Goal: Task Accomplishment & Management: Use online tool/utility

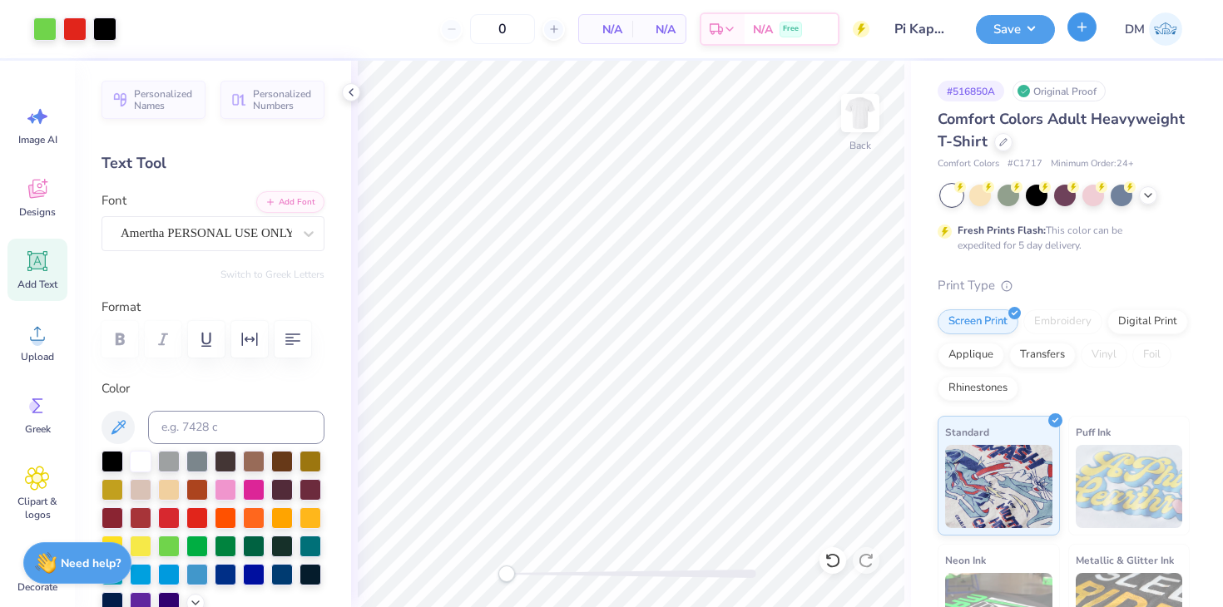
click at [1084, 27] on icon "button" at bounding box center [1082, 27] width 14 height 14
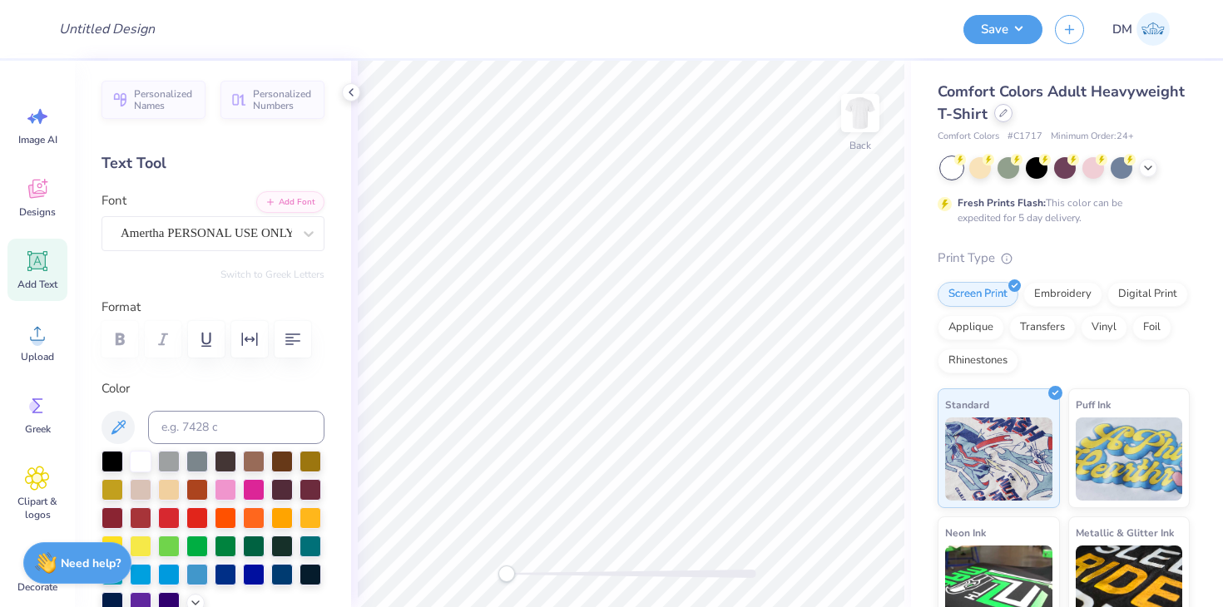
click at [1003, 118] on div at bounding box center [1003, 113] width 18 height 18
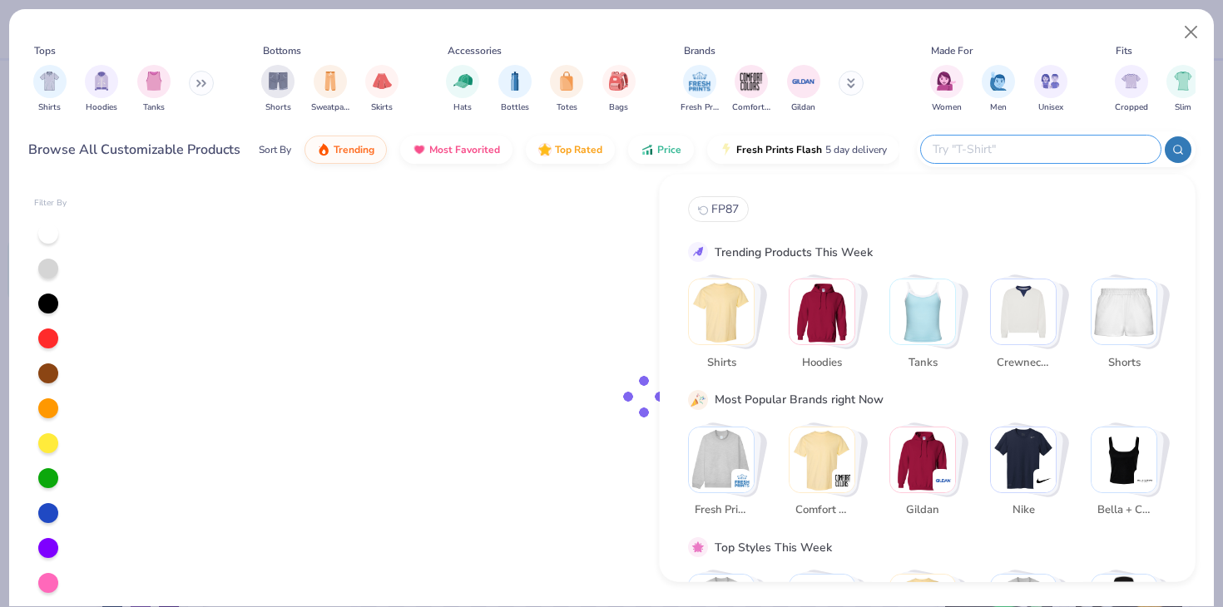
click at [1036, 159] on input "text" at bounding box center [1040, 149] width 218 height 19
paste input "MSC1-C"
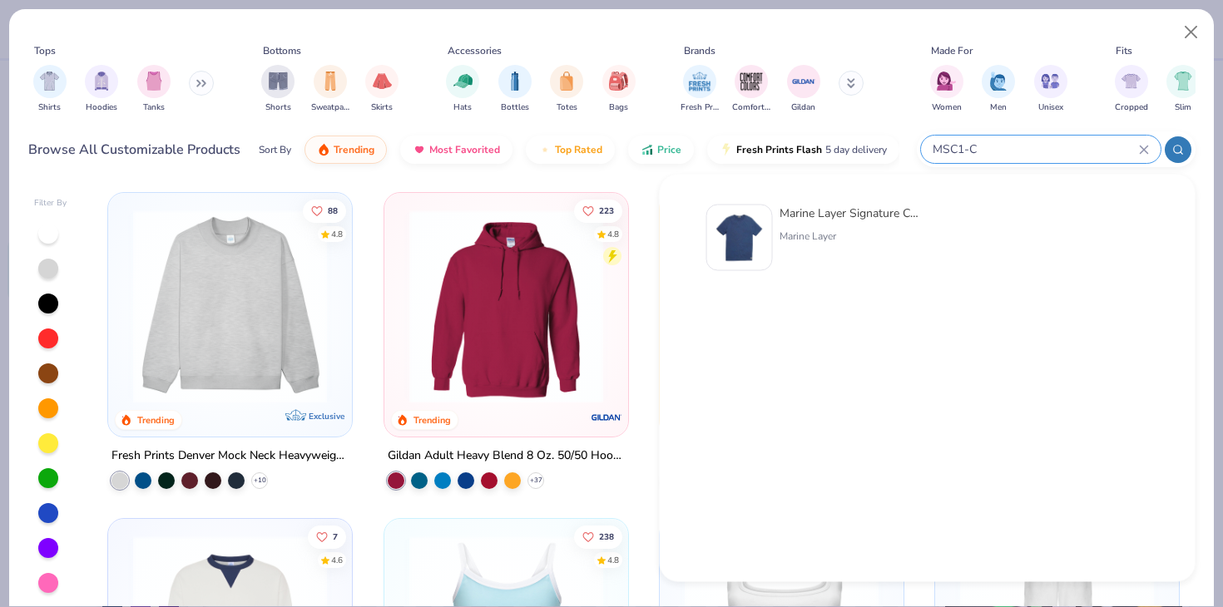
type input "MSC1-C"
click at [732, 224] on img at bounding box center [740, 238] width 52 height 52
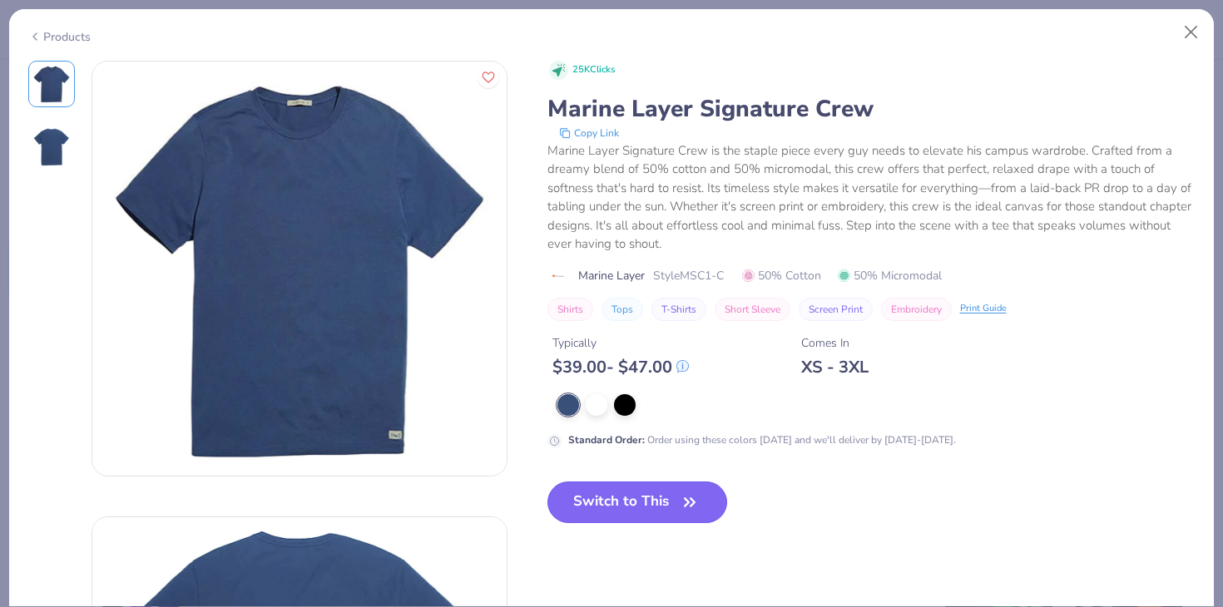
click at [600, 482] on button "Switch to This" at bounding box center [637, 503] width 181 height 42
click at [695, 504] on icon "button" at bounding box center [689, 502] width 23 height 23
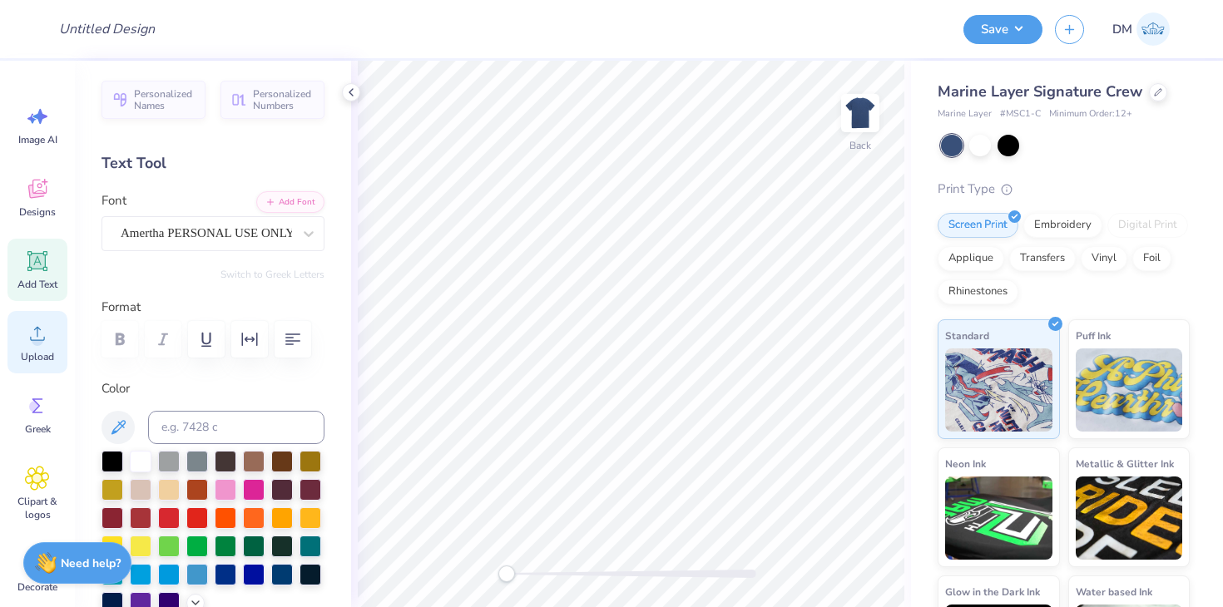
click at [34, 337] on circle at bounding box center [38, 340] width 12 height 12
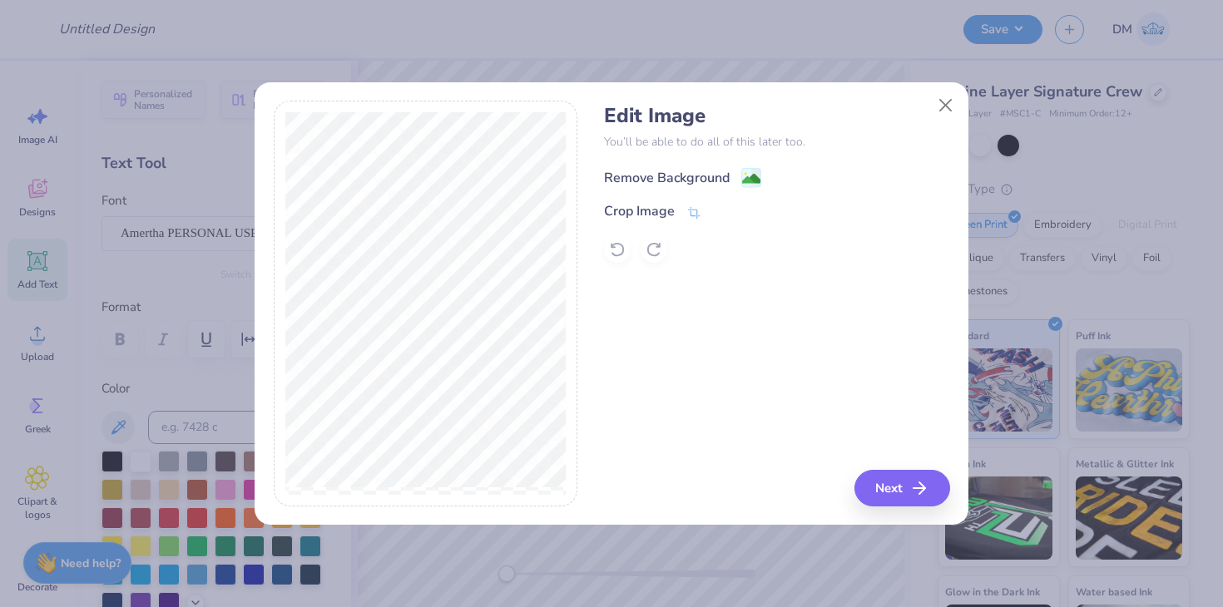
click at [748, 169] on rect at bounding box center [751, 178] width 19 height 19
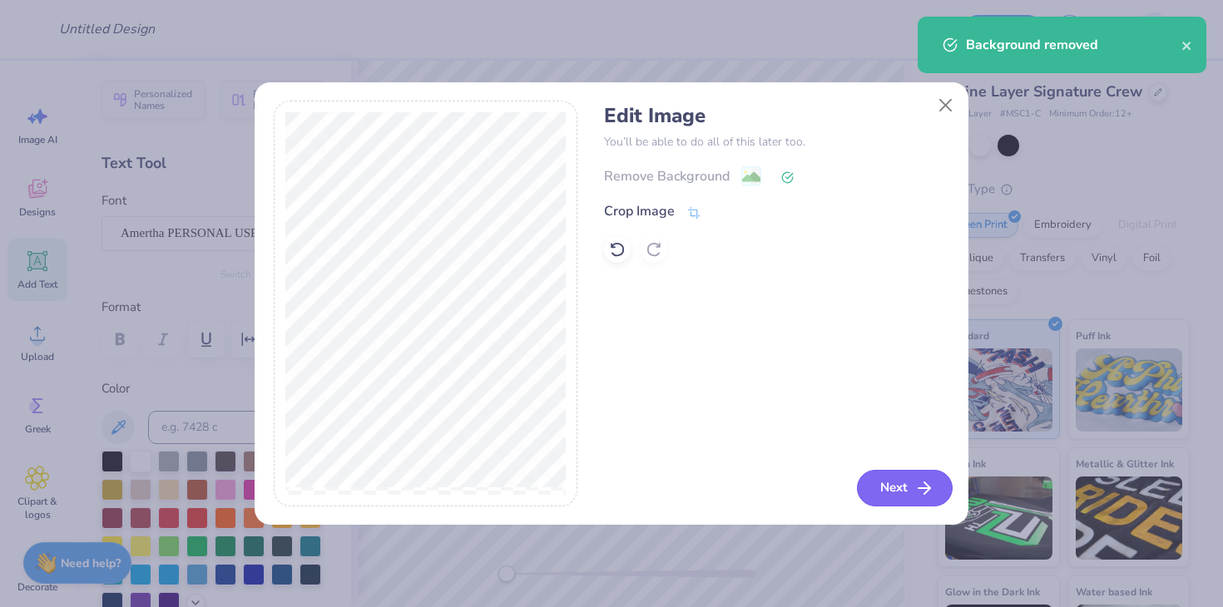
click at [874, 484] on button "Next" at bounding box center [905, 488] width 96 height 37
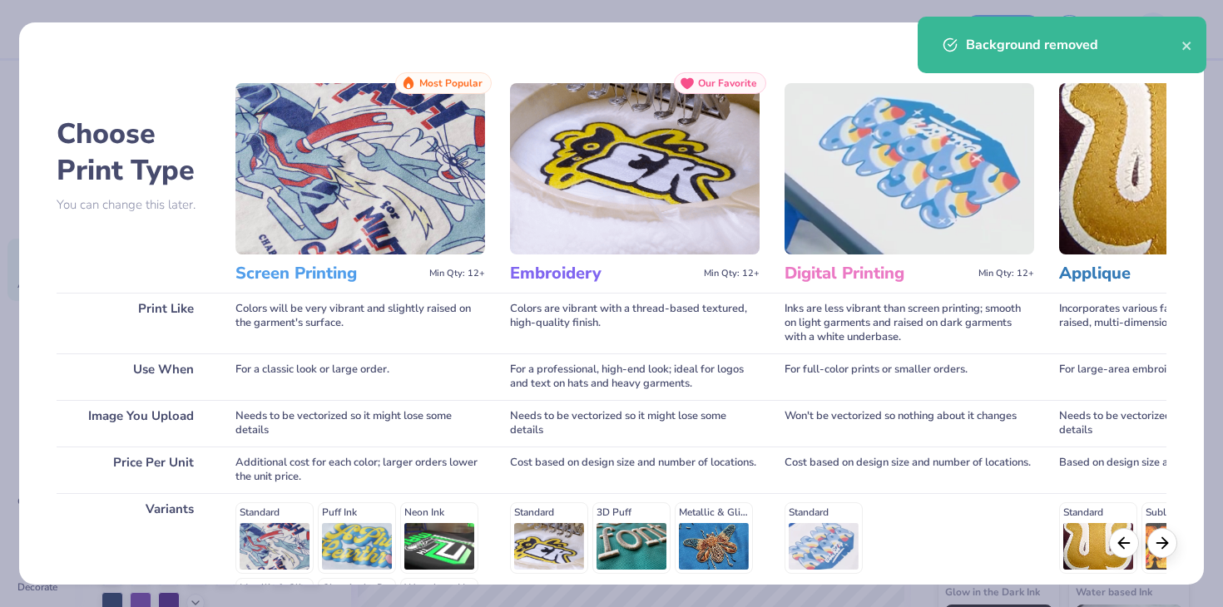
scroll to position [222, 0]
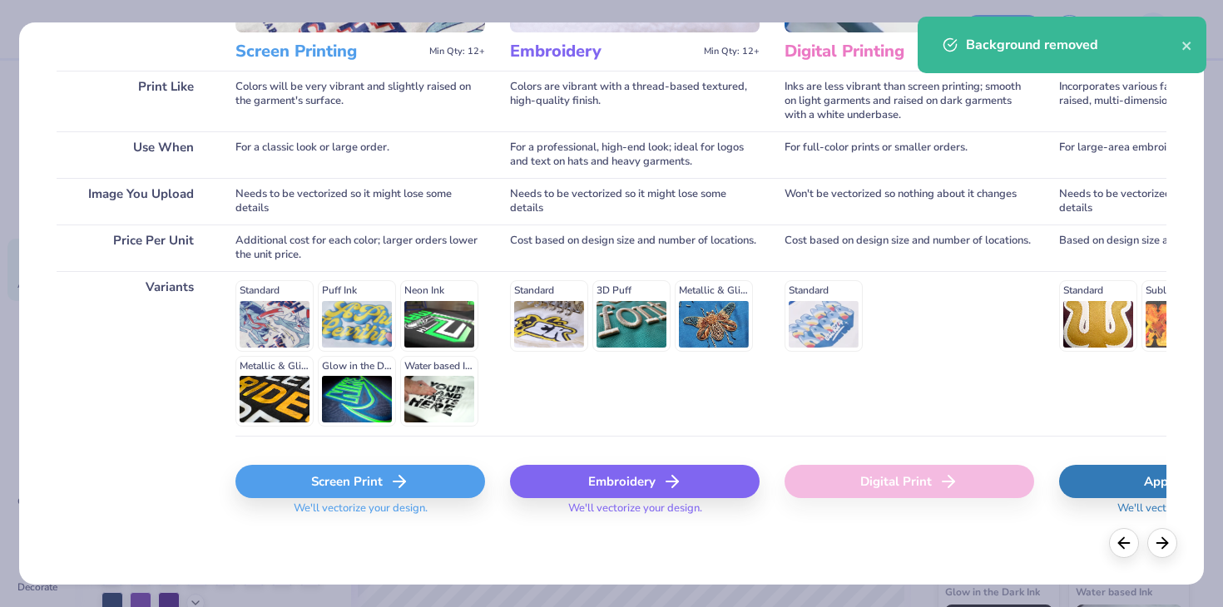
click at [401, 502] on span "We'll vectorize your design." at bounding box center [360, 514] width 147 height 24
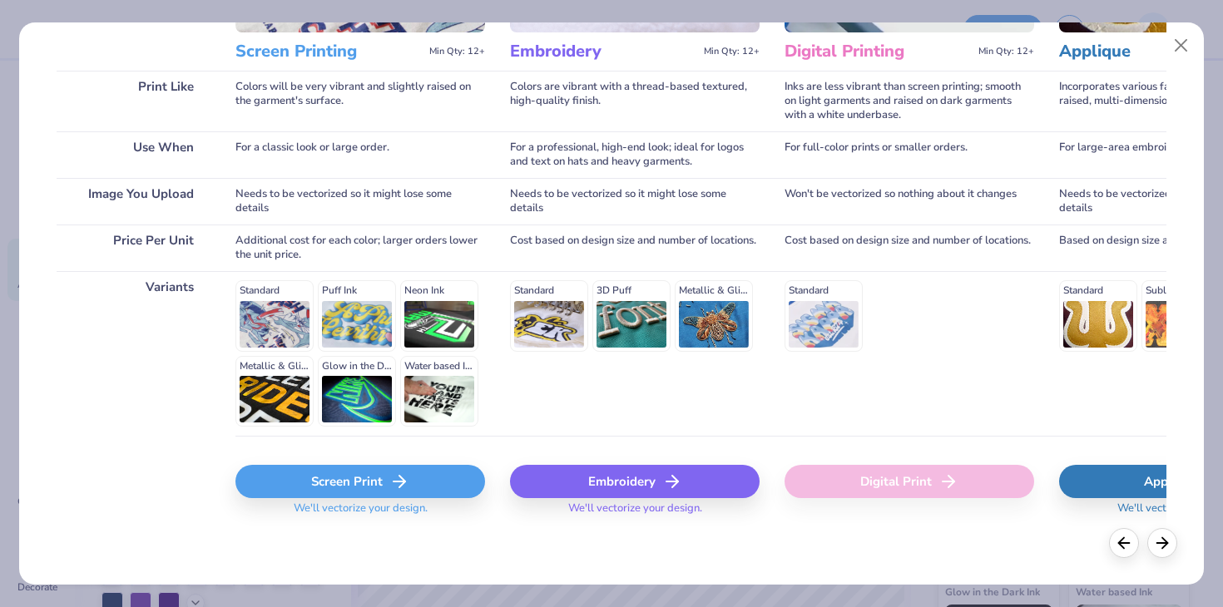
click at [427, 489] on div "Screen Print" at bounding box center [360, 481] width 250 height 33
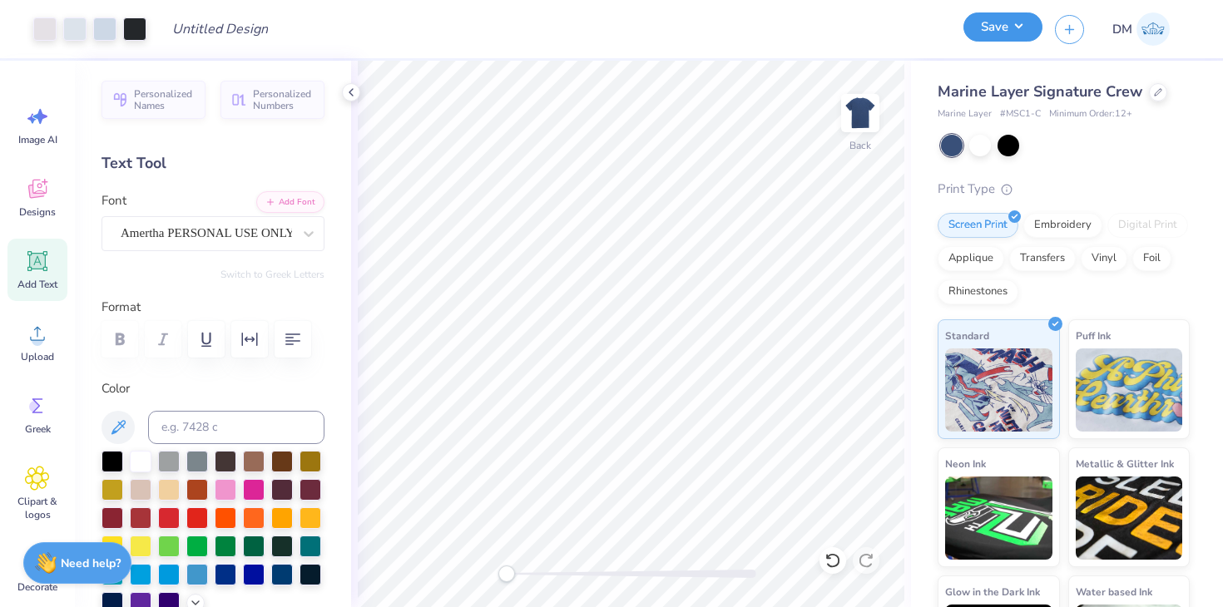
click at [1015, 33] on button "Save" at bounding box center [1002, 26] width 79 height 29
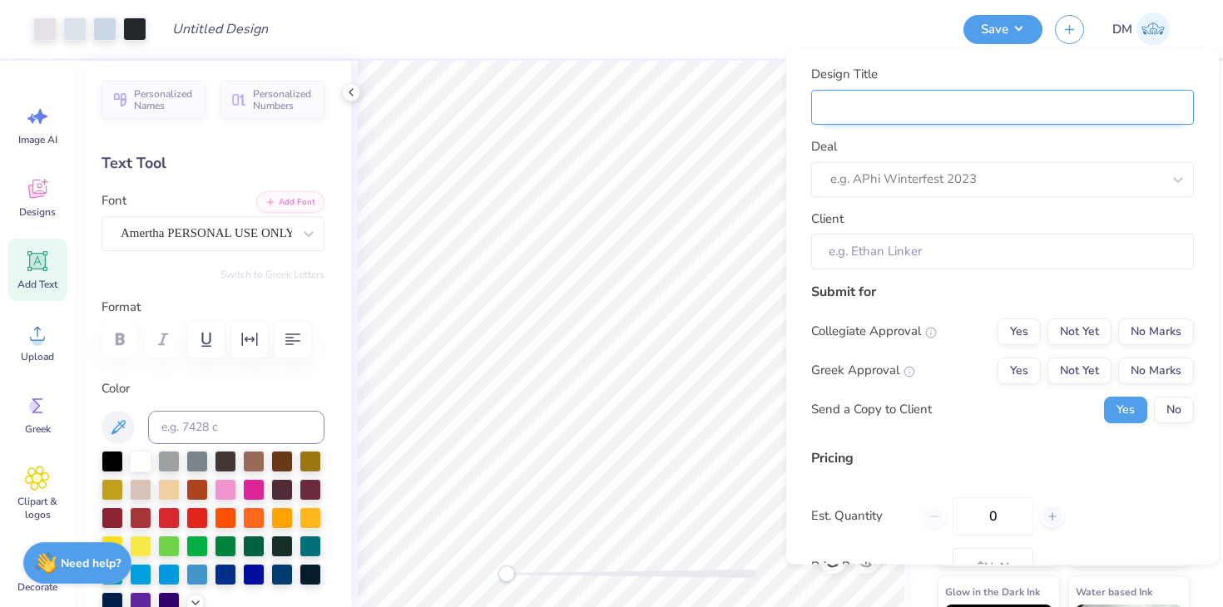
click at [982, 121] on input "Design Title" at bounding box center [1002, 107] width 383 height 36
type input "M"
type input "Me"
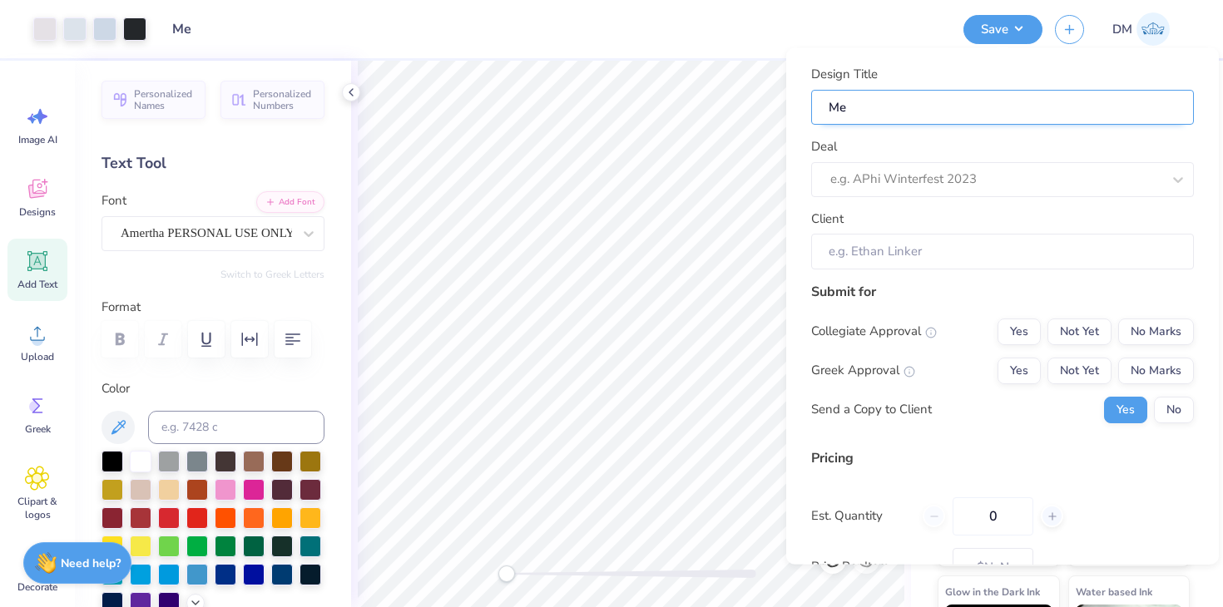
type input "Mer"
type input "Merc"
type input "Merch"
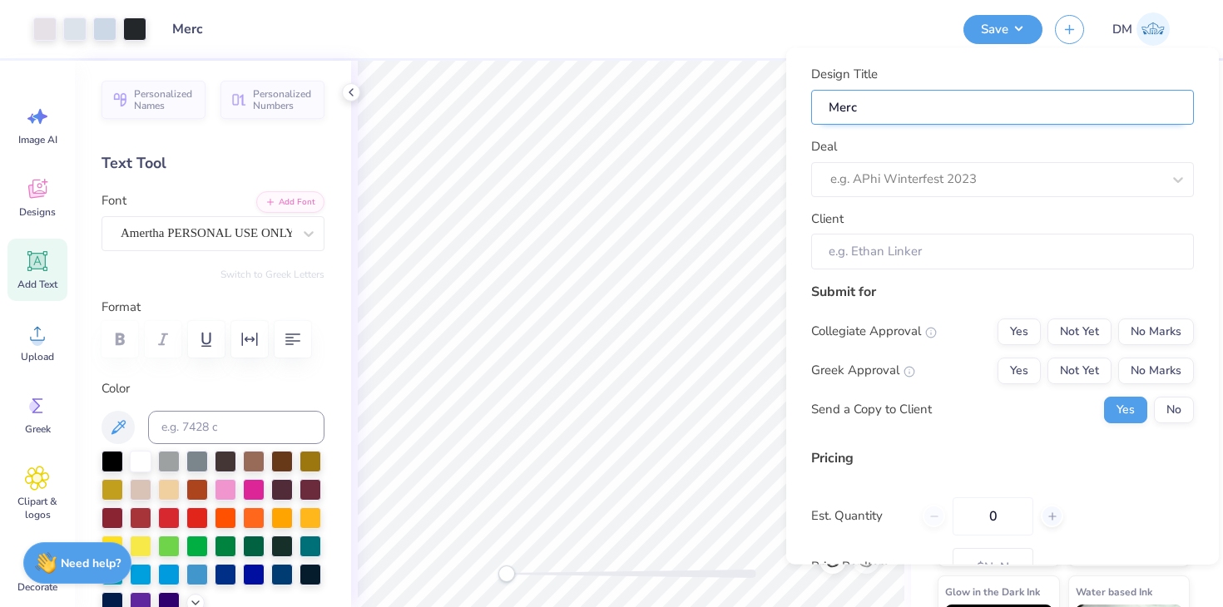
type input "Merch"
type input "Merch f"
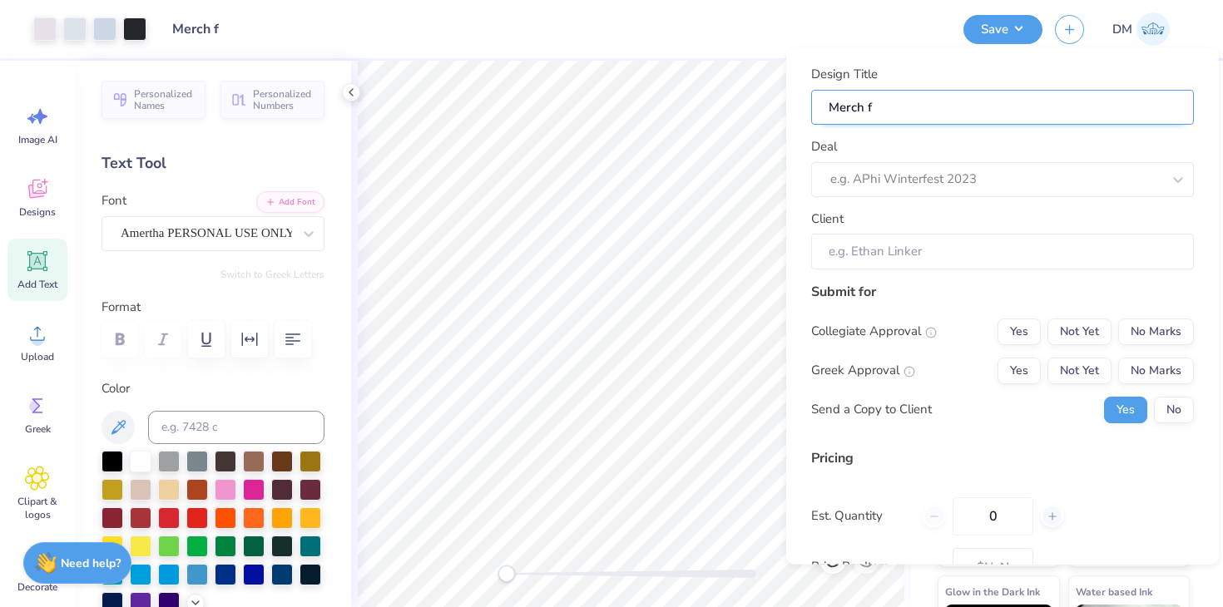
type input "Merch fo"
type input "Merch for"
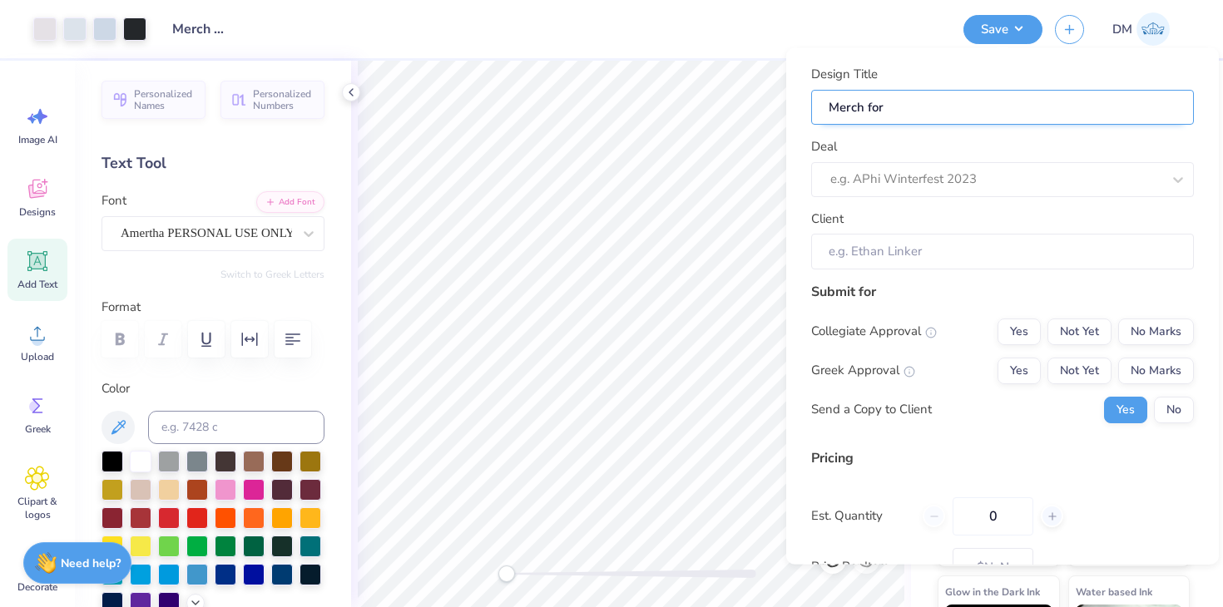
type input "Merch for"
type input "Merch for G"
type input "Merch for Ge"
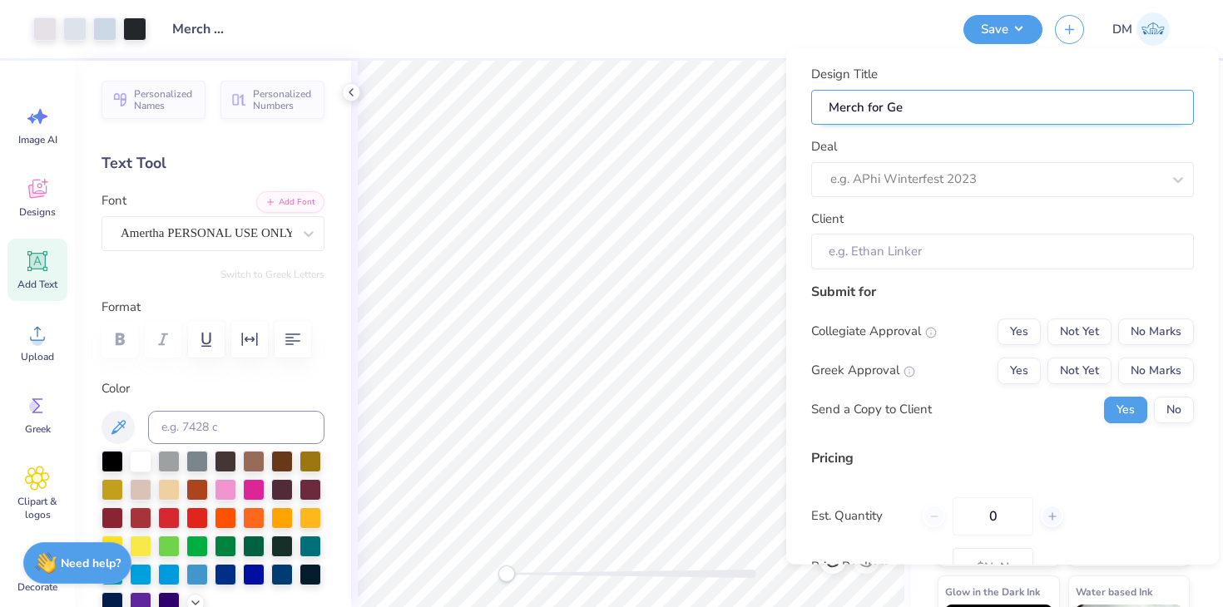
type input "Merch for Ger"
type input "Merch for Germ"
type input "Merch for Germa"
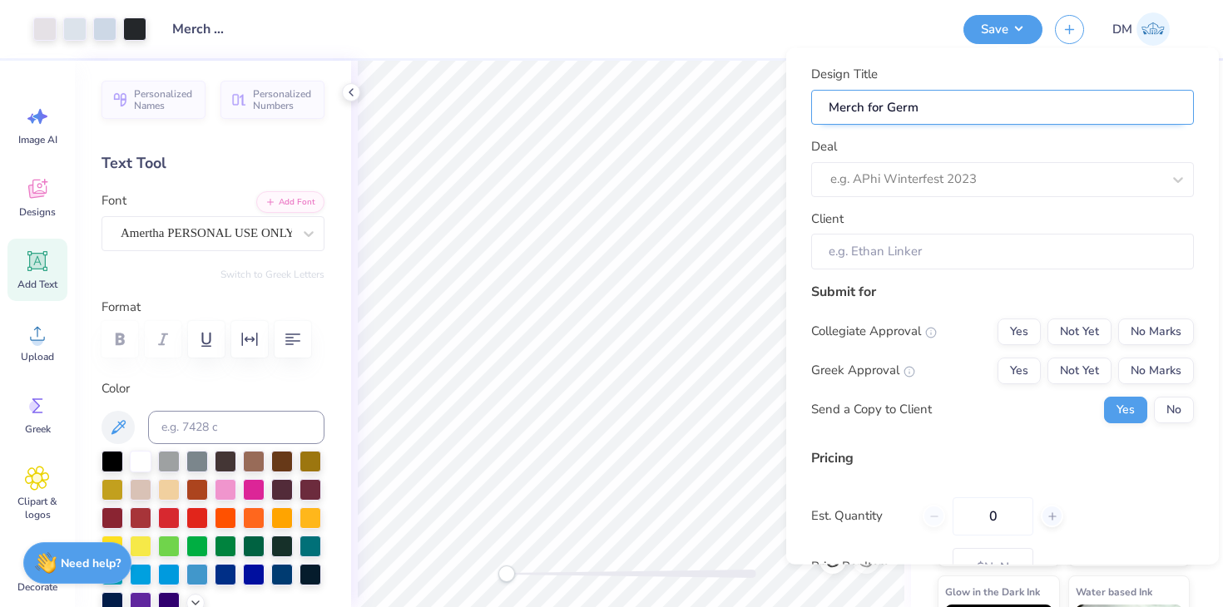
type input "Merch for Germa"
type input "Merch for German"
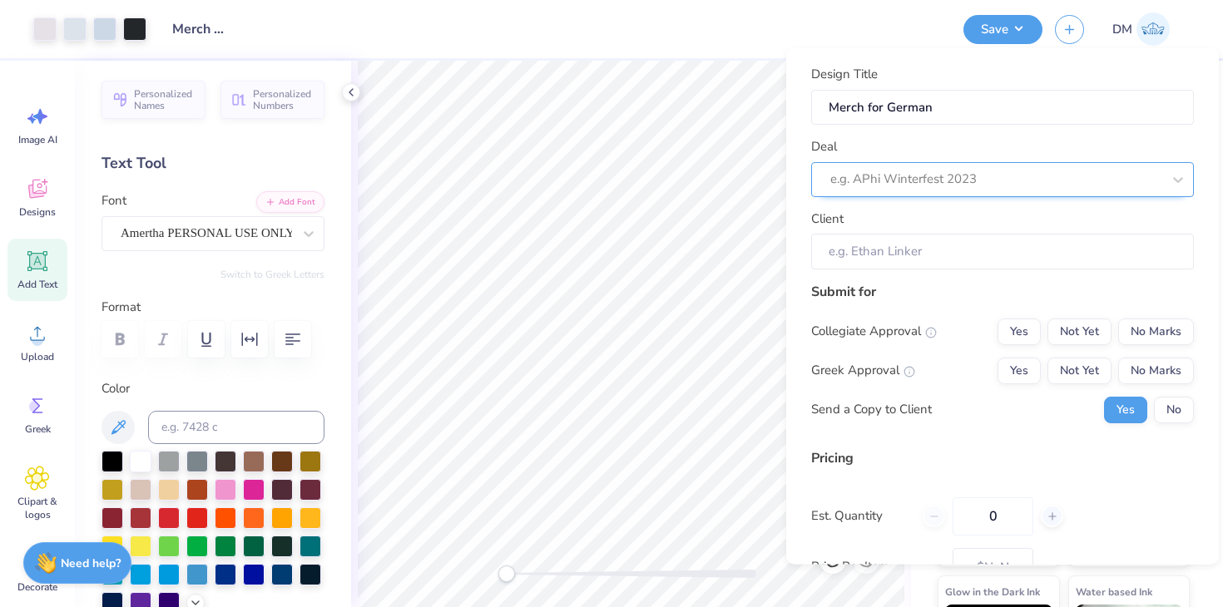
click at [1021, 181] on div at bounding box center [995, 179] width 331 height 22
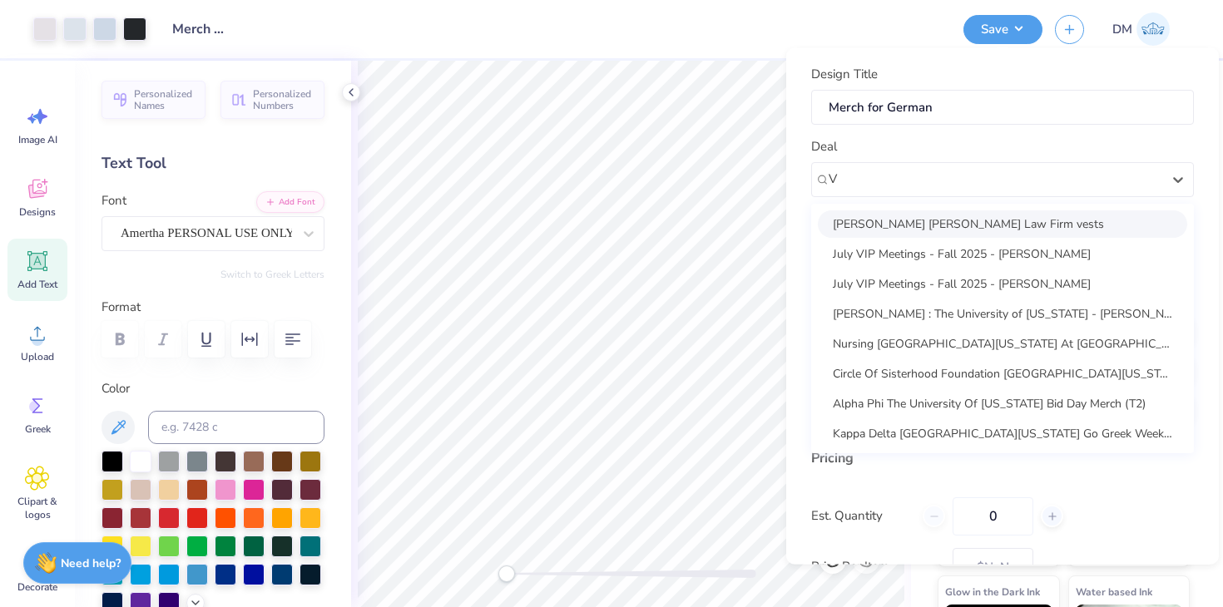
click at [1028, 225] on div "[PERSON_NAME] [PERSON_NAME] Law Firm vests" at bounding box center [1002, 223] width 369 height 27
type input "V"
type input "[PERSON_NAME]"
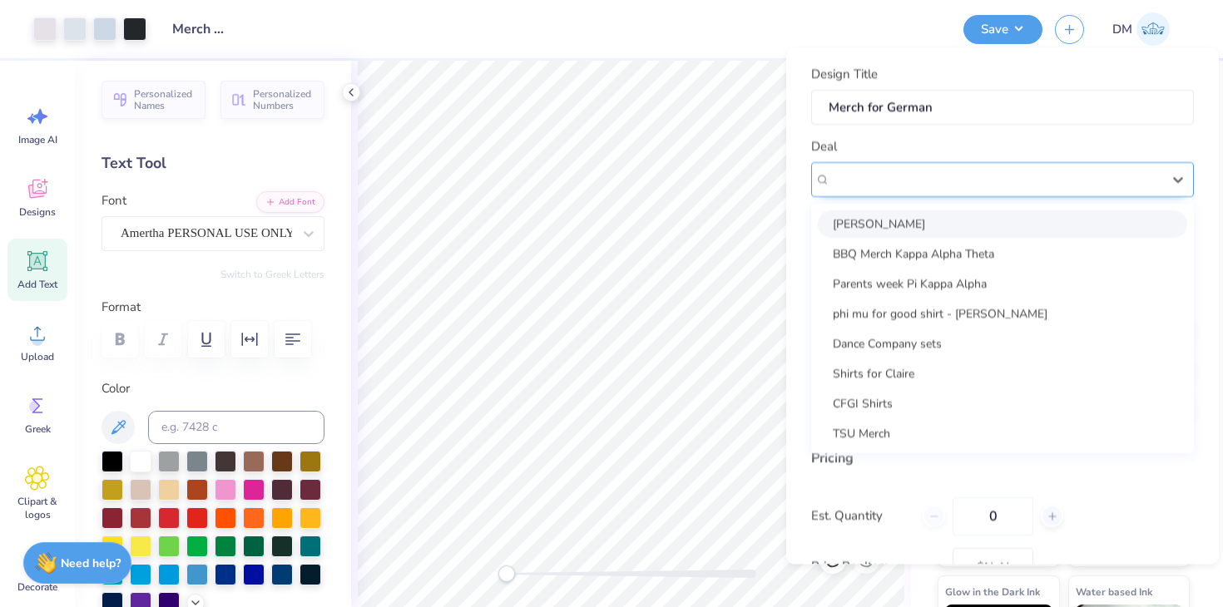
drag, startPoint x: 1003, startPoint y: 177, endPoint x: 969, endPoint y: 176, distance: 34.1
click at [969, 176] on div "[PERSON_NAME] [PERSON_NAME] Law Firm vests" at bounding box center [996, 179] width 334 height 26
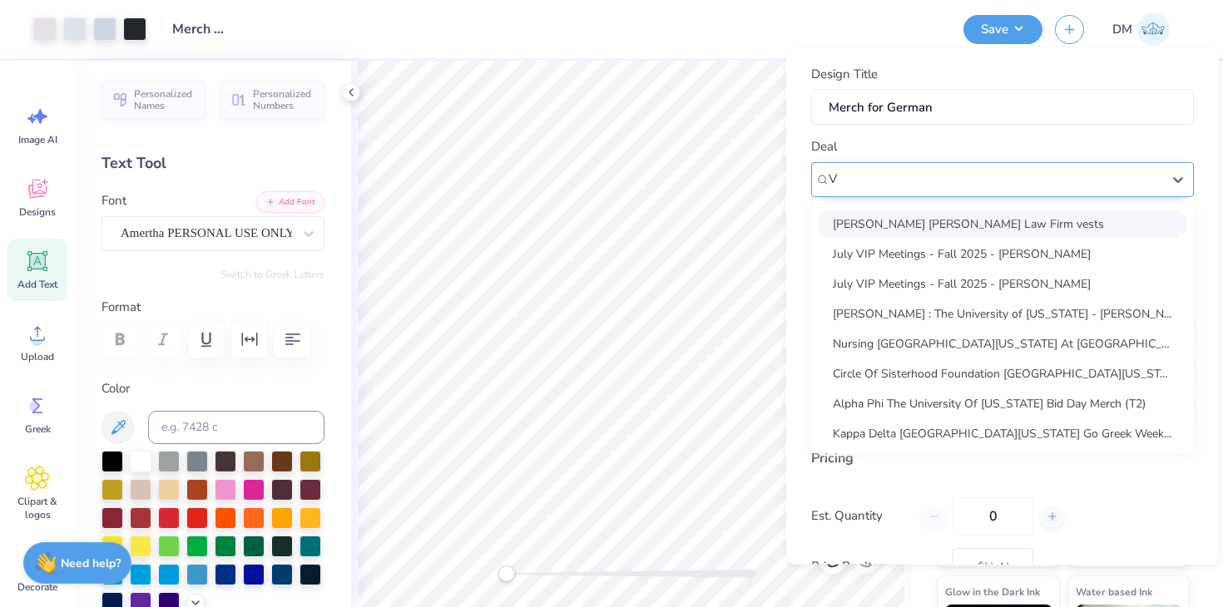
click at [954, 220] on div "[PERSON_NAME] [PERSON_NAME] Law Firm vests" at bounding box center [1002, 223] width 369 height 27
type input "V"
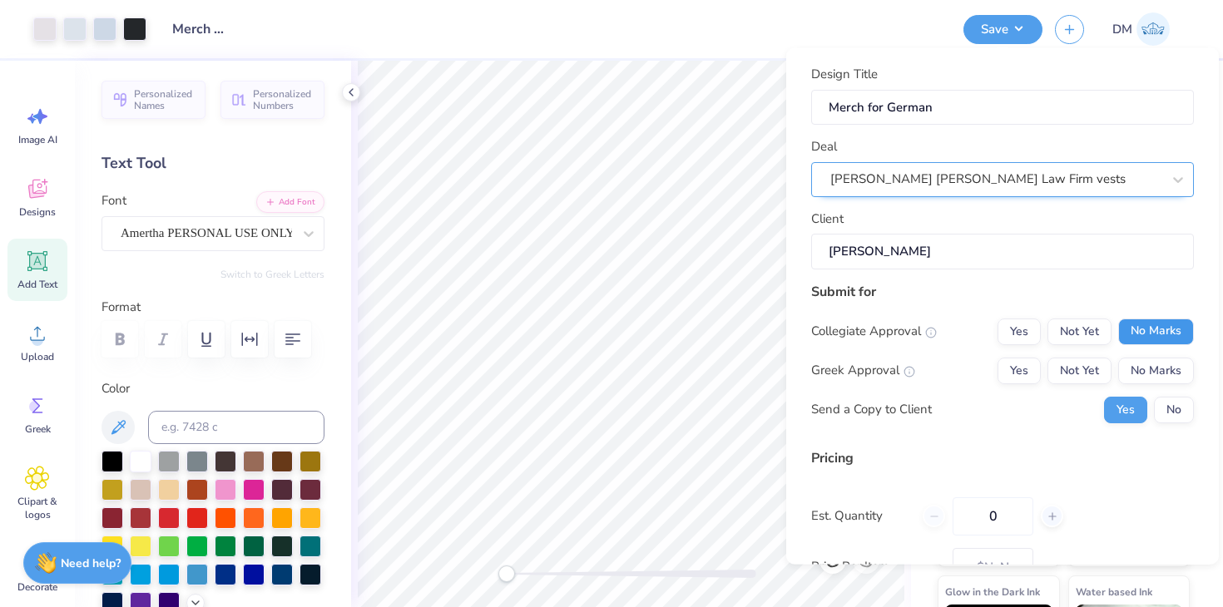
click at [1141, 329] on button "No Marks" at bounding box center [1156, 331] width 76 height 27
click at [1141, 385] on div "Collegiate Approval Yes Not Yet No Marks Greek Approval Yes Not Yet No Marks Se…" at bounding box center [1002, 370] width 383 height 105
click at [1145, 373] on button "No Marks" at bounding box center [1156, 370] width 76 height 27
click at [1009, 510] on input "0" at bounding box center [992, 516] width 81 height 38
type input "48"
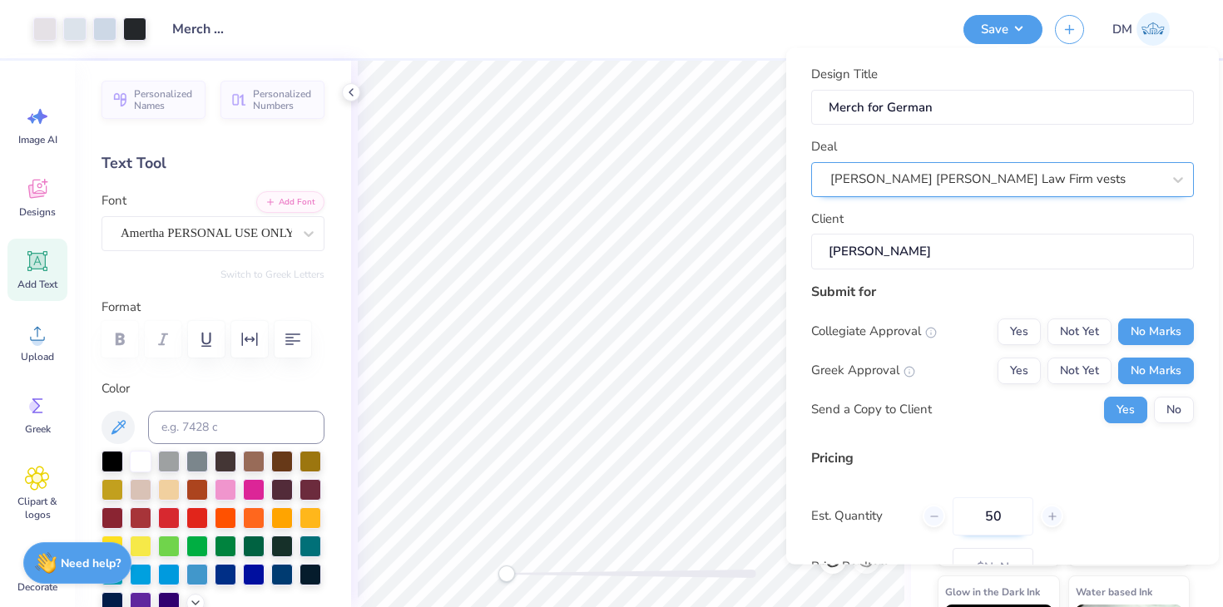
type input "– –"
type input "47"
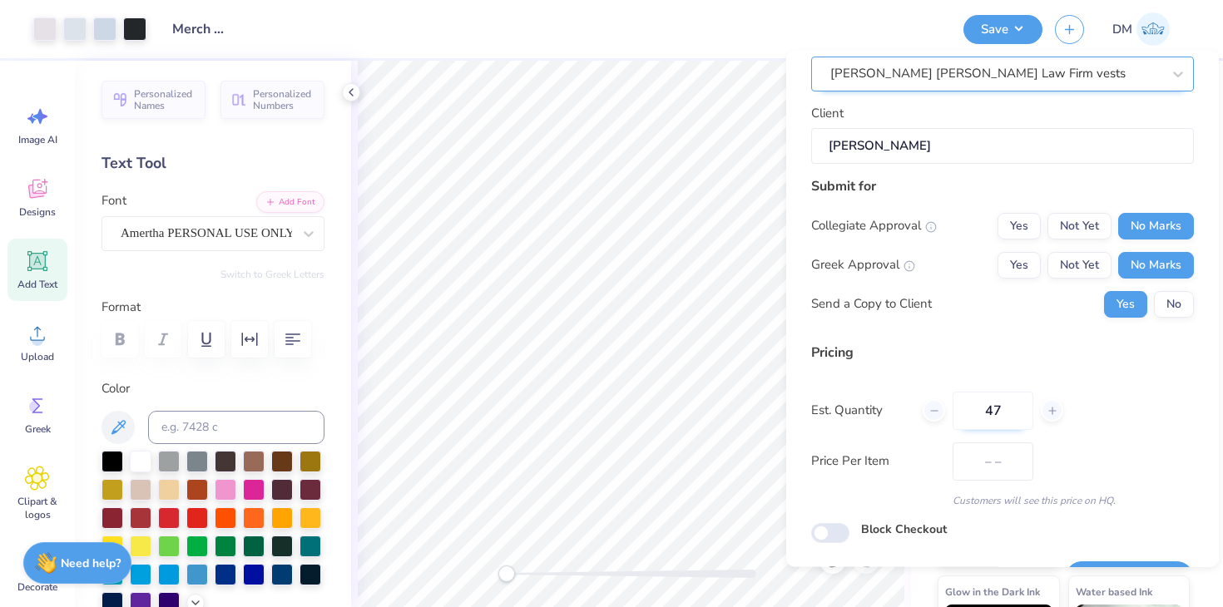
scroll to position [108, 0]
type input "$43.65"
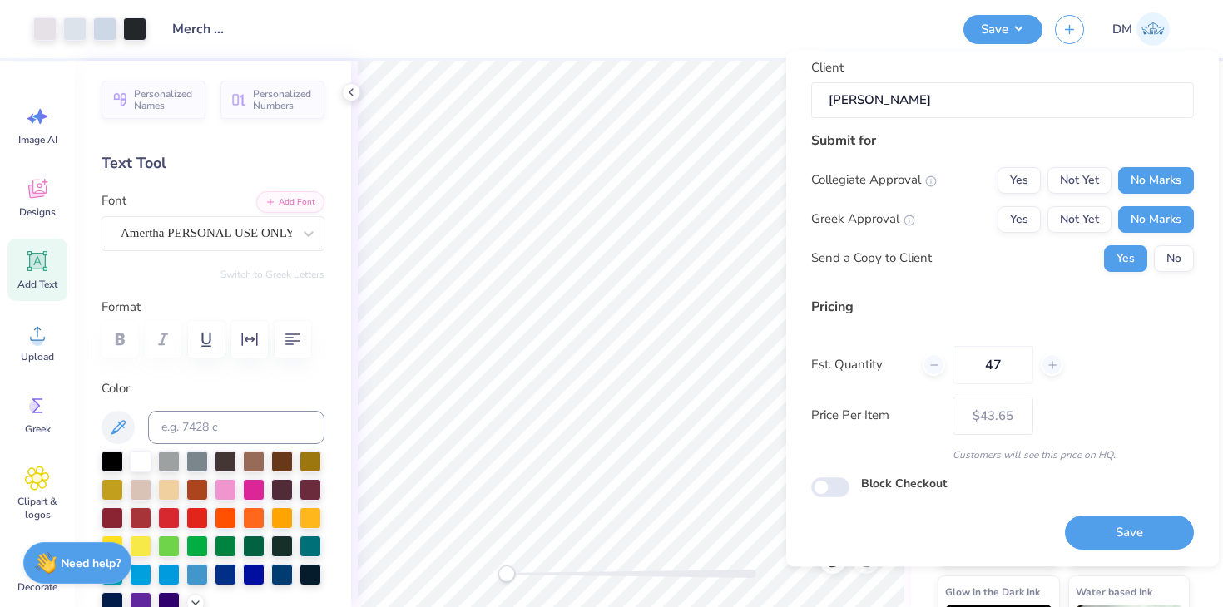
scroll to position [150, 0]
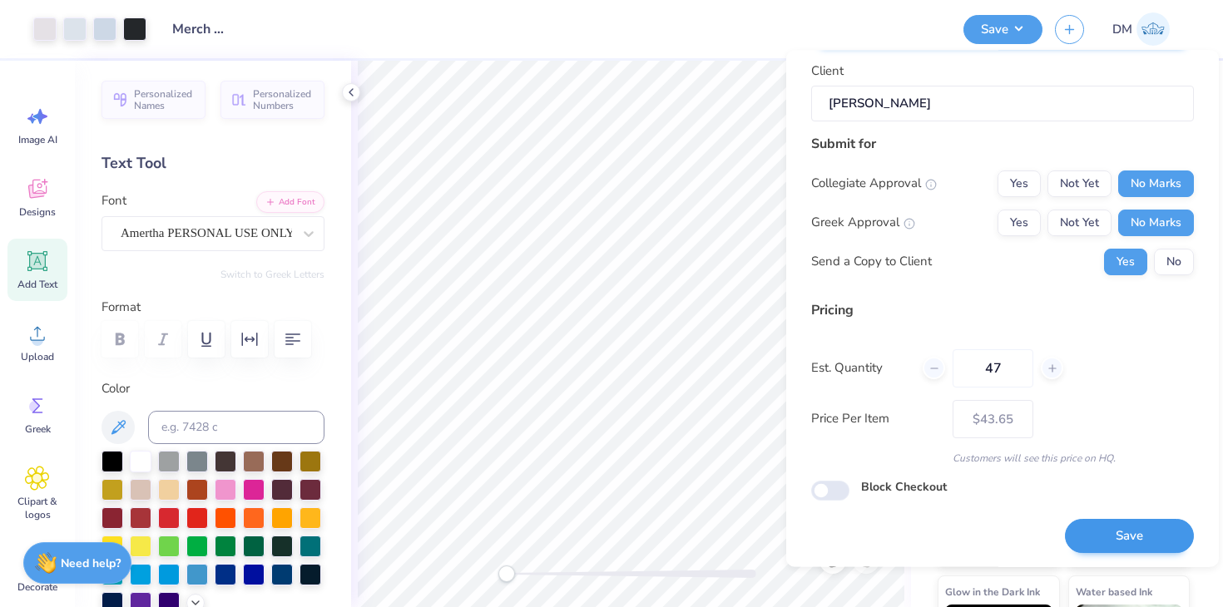
type input "47"
click at [1106, 538] on button "Save" at bounding box center [1129, 537] width 129 height 34
type input "– –"
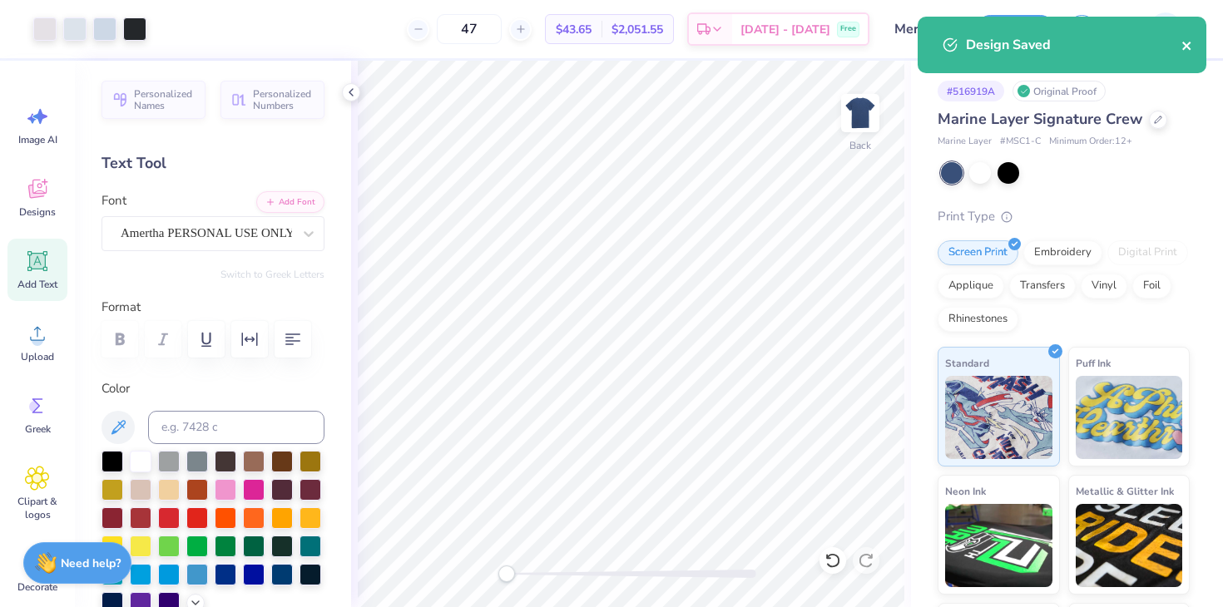
click at [1183, 42] on icon "close" at bounding box center [1186, 46] width 8 height 8
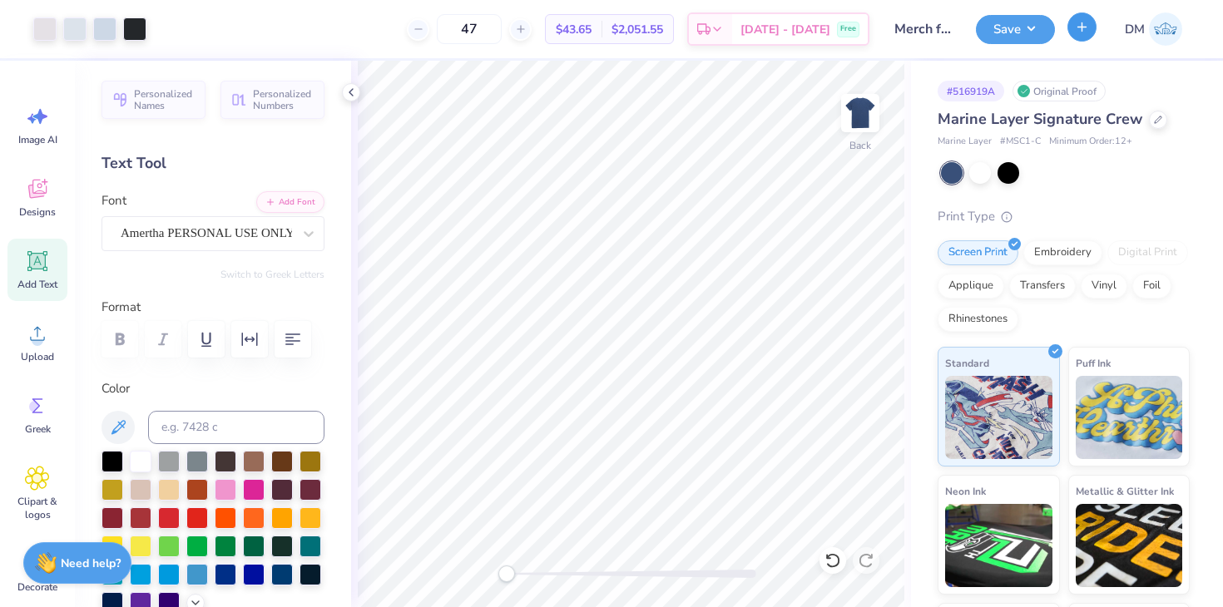
click at [1071, 29] on button "button" at bounding box center [1081, 26] width 29 height 29
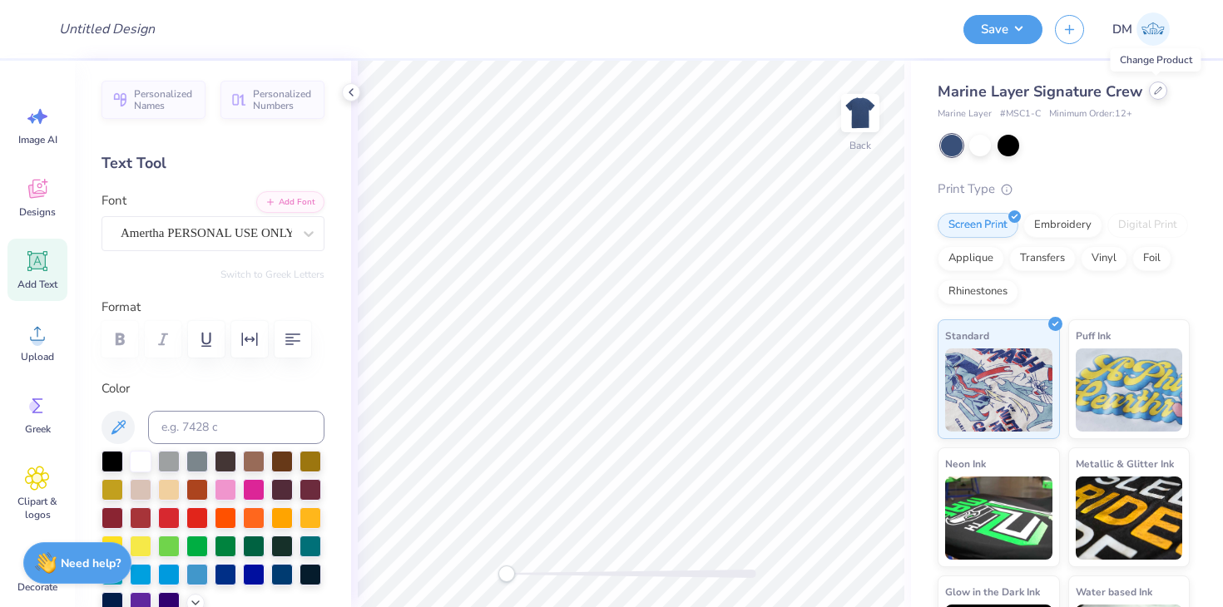
click at [1151, 96] on div at bounding box center [1158, 91] width 18 height 18
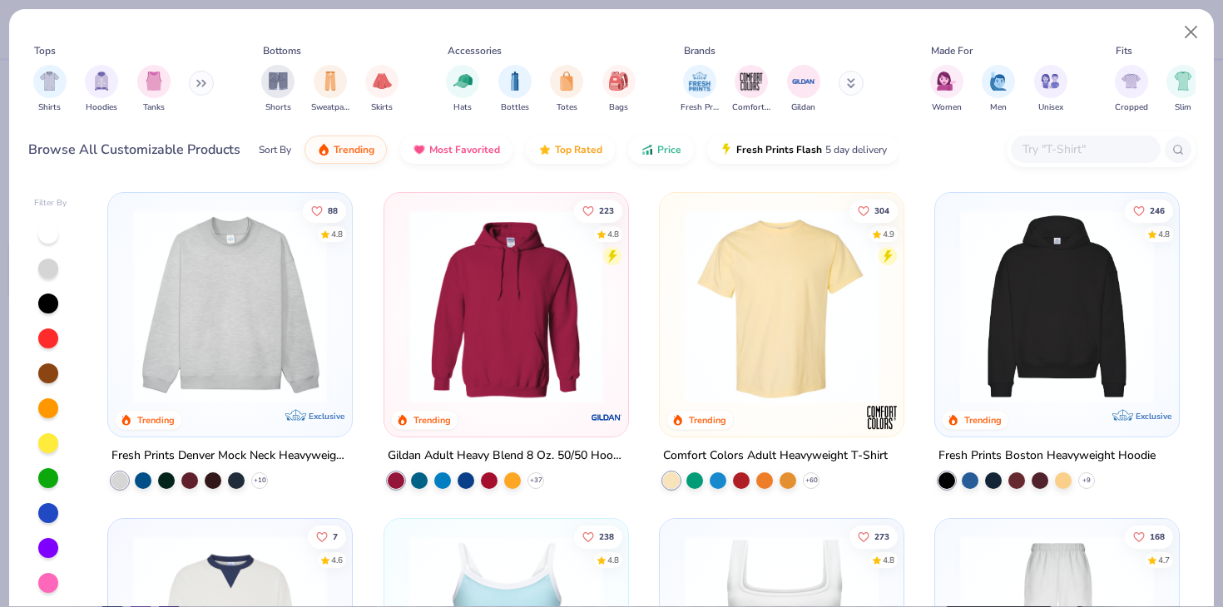
click at [1077, 145] on input "text" at bounding box center [1085, 149] width 128 height 19
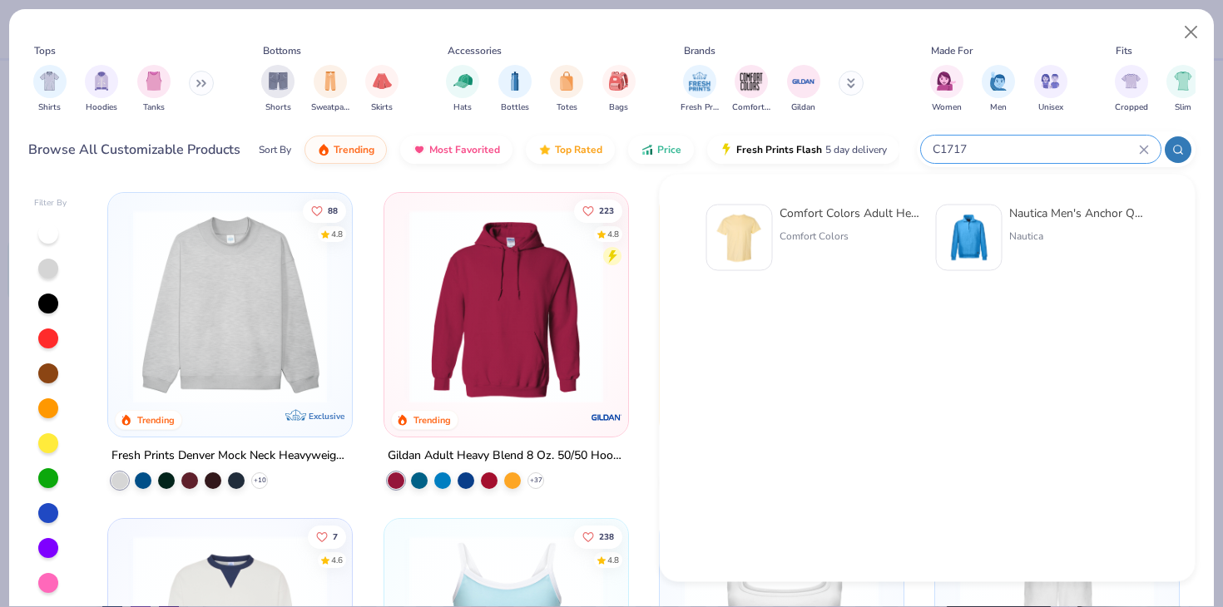
type input "C1717"
click at [749, 244] on img at bounding box center [740, 238] width 52 height 52
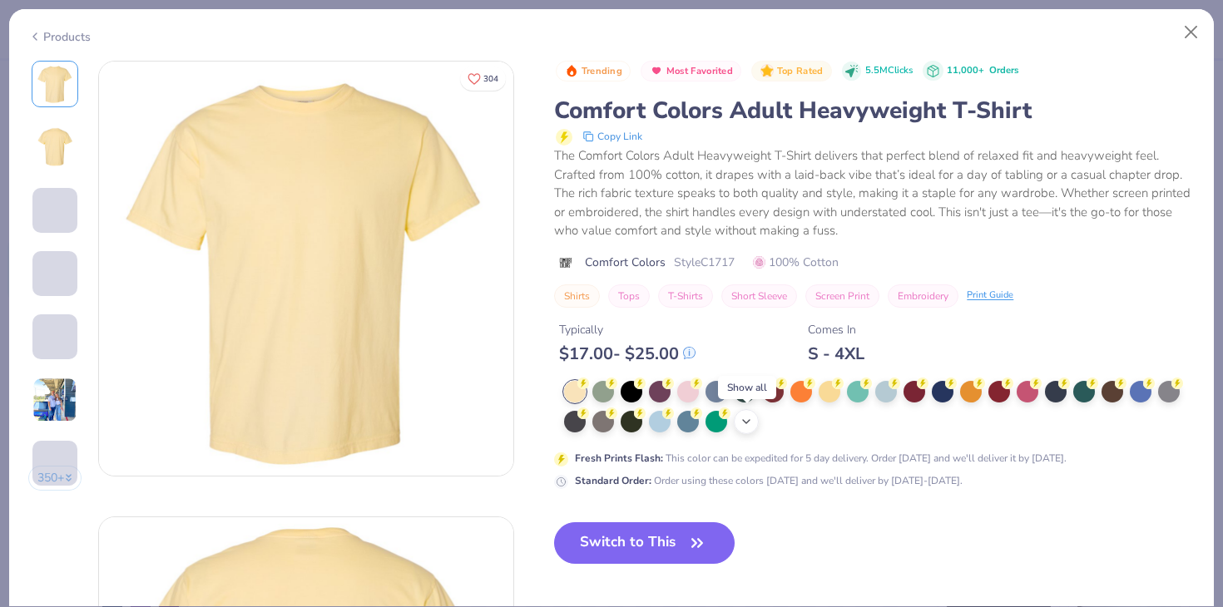
click at [747, 423] on icon at bounding box center [746, 421] width 13 height 13
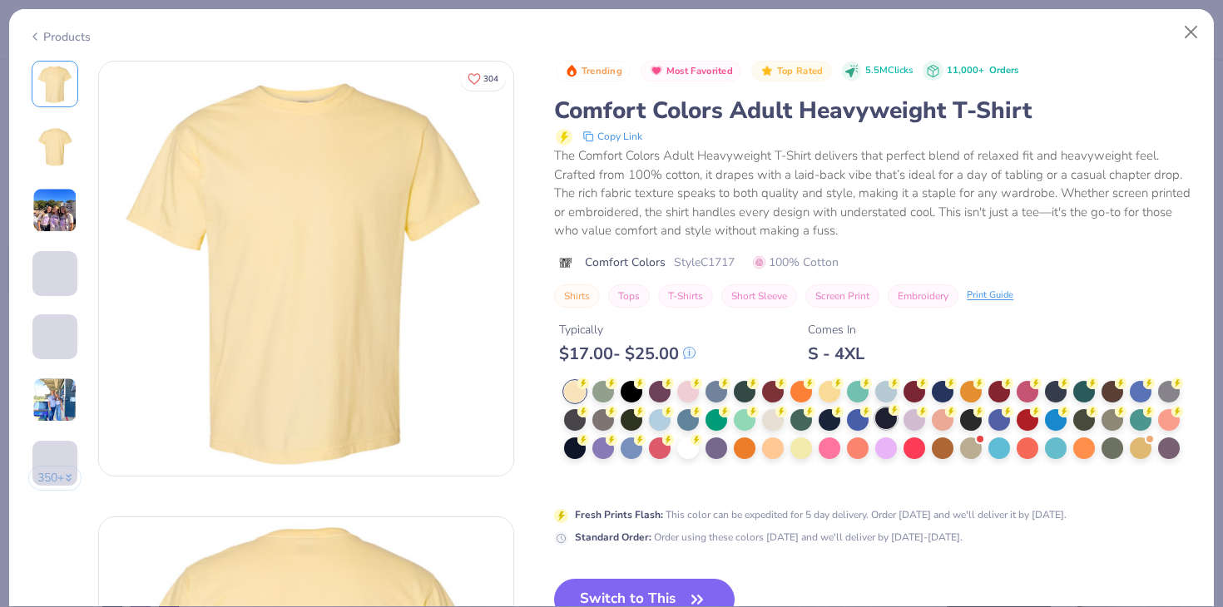
click at [893, 422] on div at bounding box center [886, 419] width 22 height 22
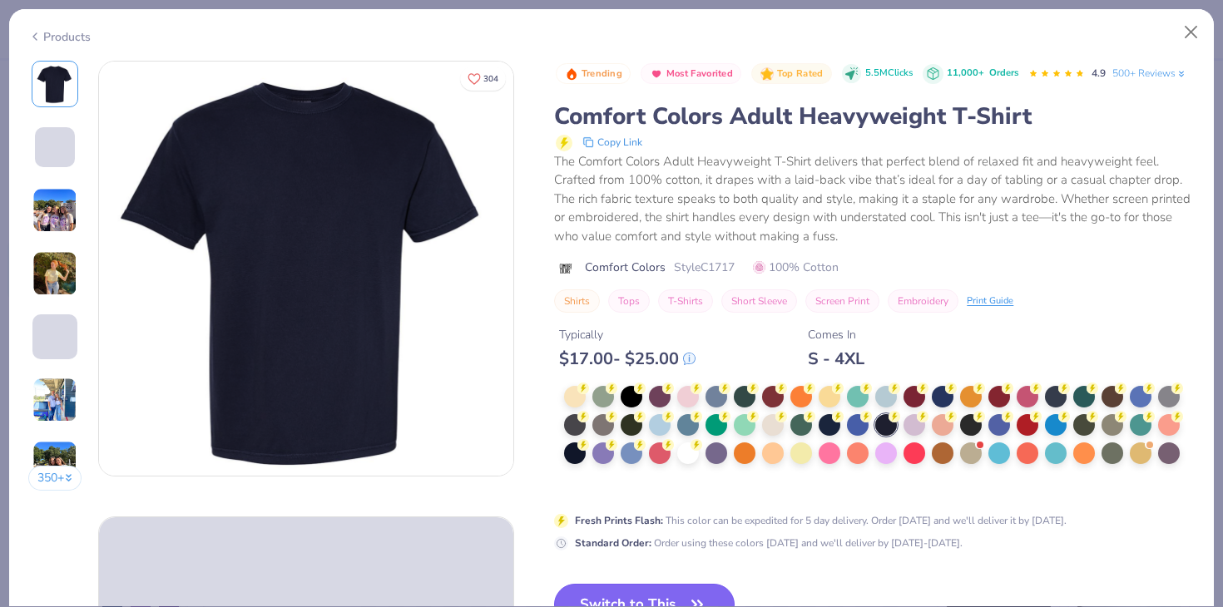
click at [685, 598] on button "Switch to This" at bounding box center [644, 605] width 181 height 42
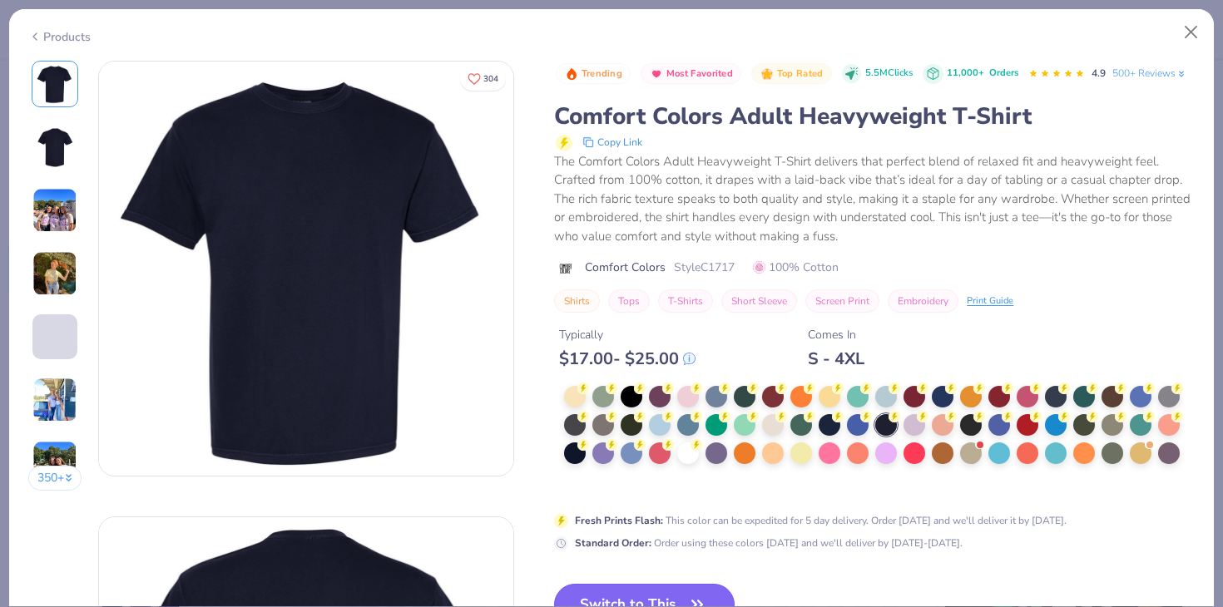
scroll to position [57, 0]
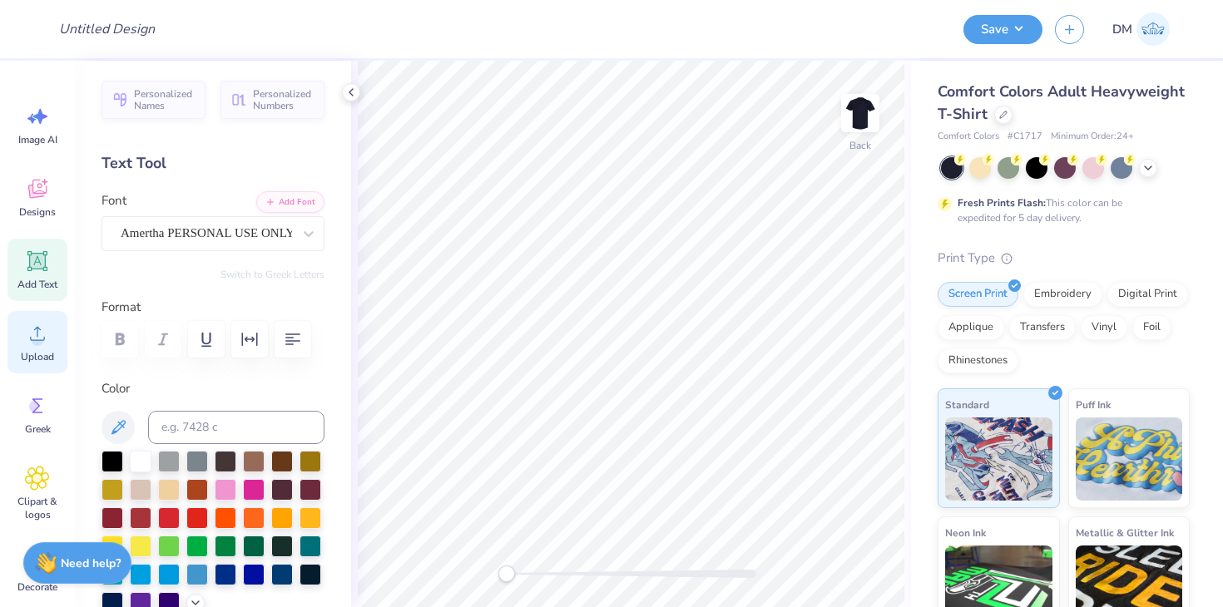
click at [52, 352] on span "Upload" at bounding box center [37, 356] width 33 height 13
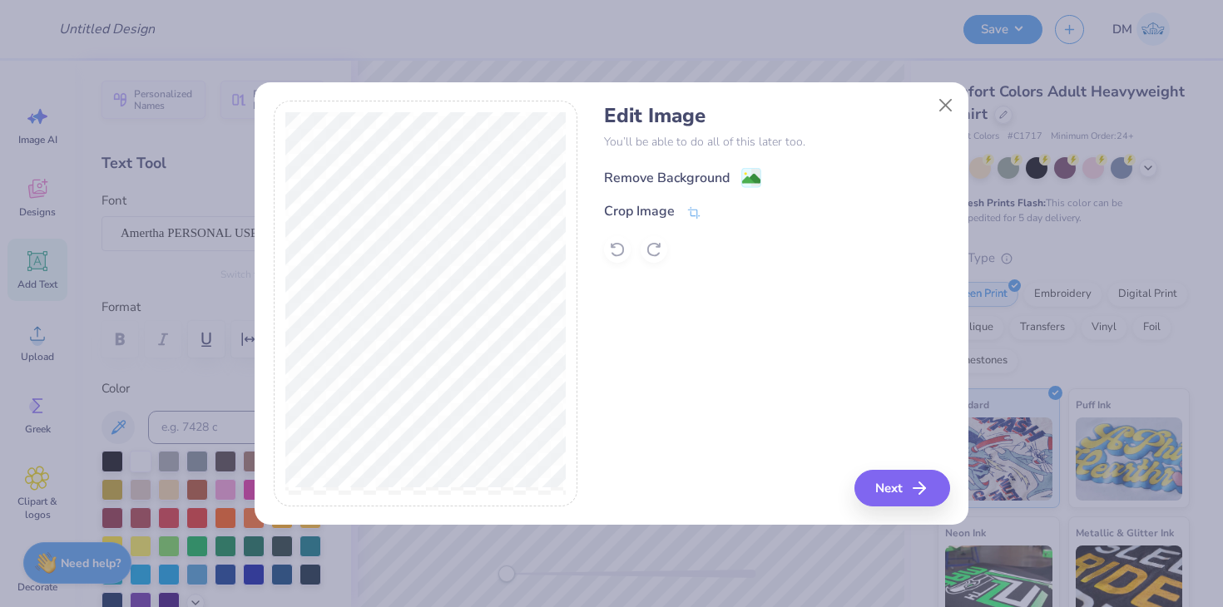
click at [751, 177] on image at bounding box center [751, 179] width 18 height 18
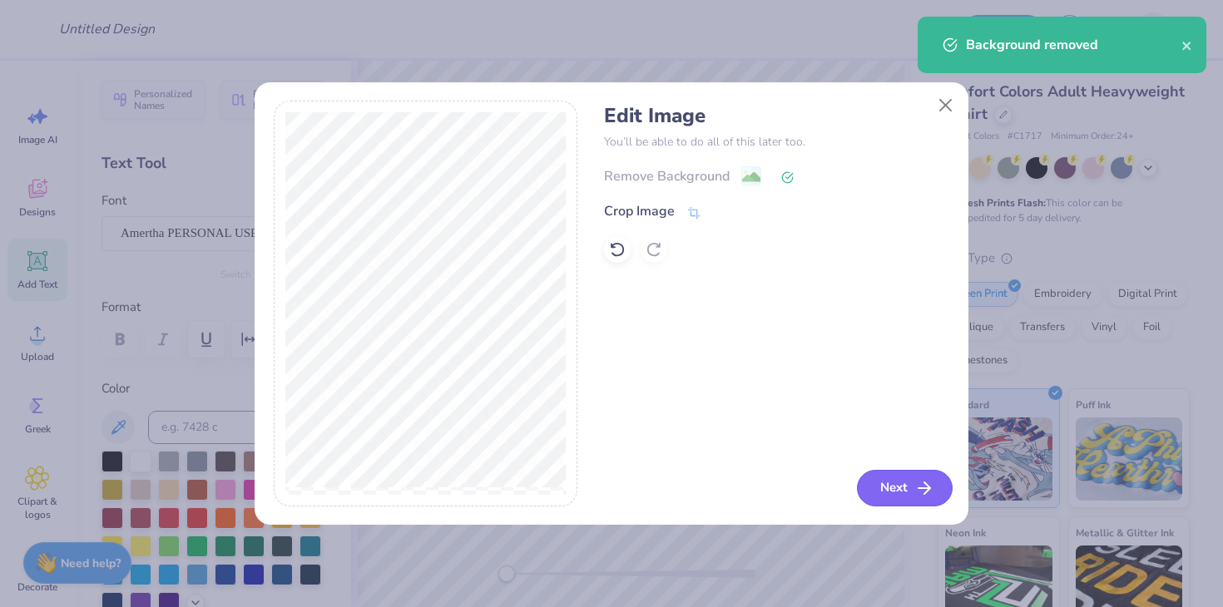
click at [873, 501] on button "Next" at bounding box center [905, 488] width 96 height 37
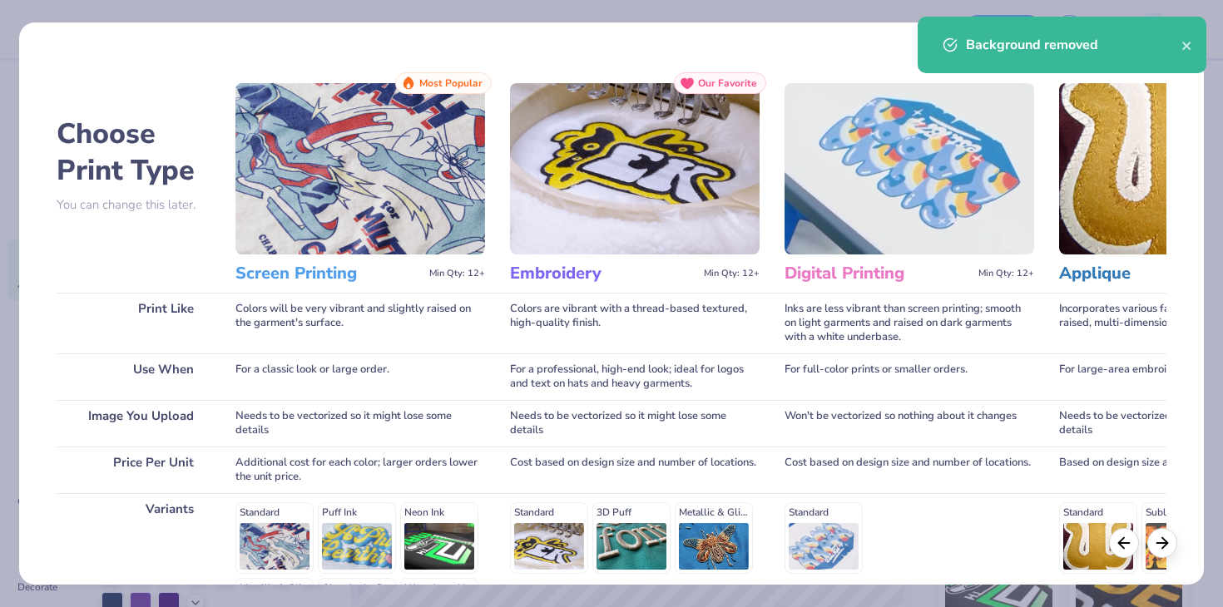
scroll to position [222, 0]
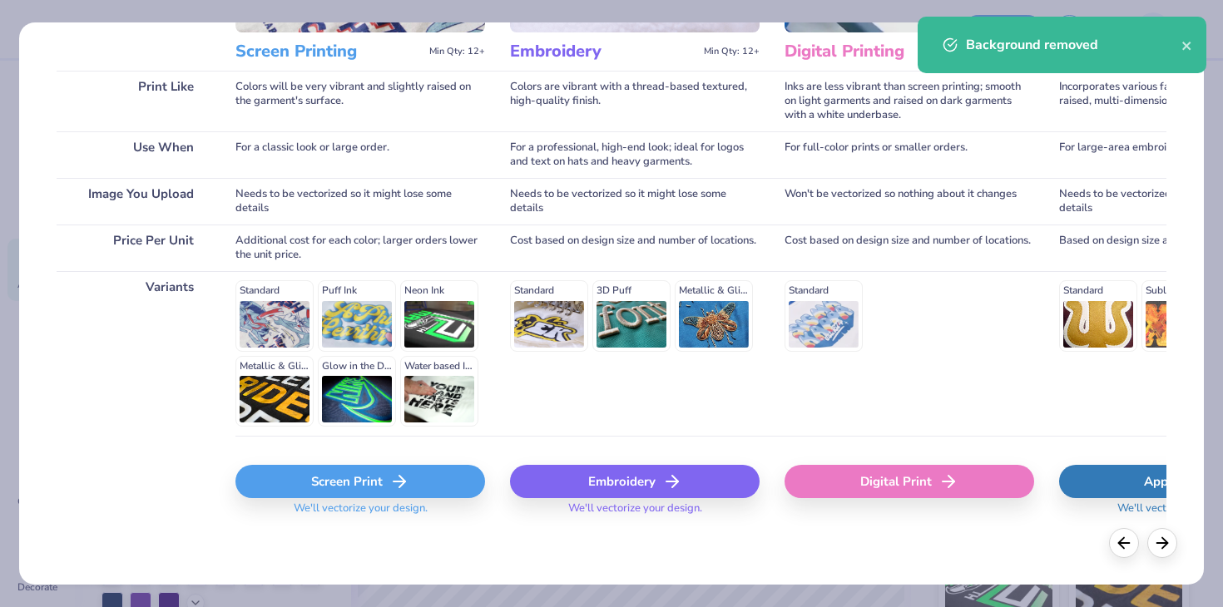
click at [362, 467] on div "Screen Print" at bounding box center [360, 481] width 250 height 33
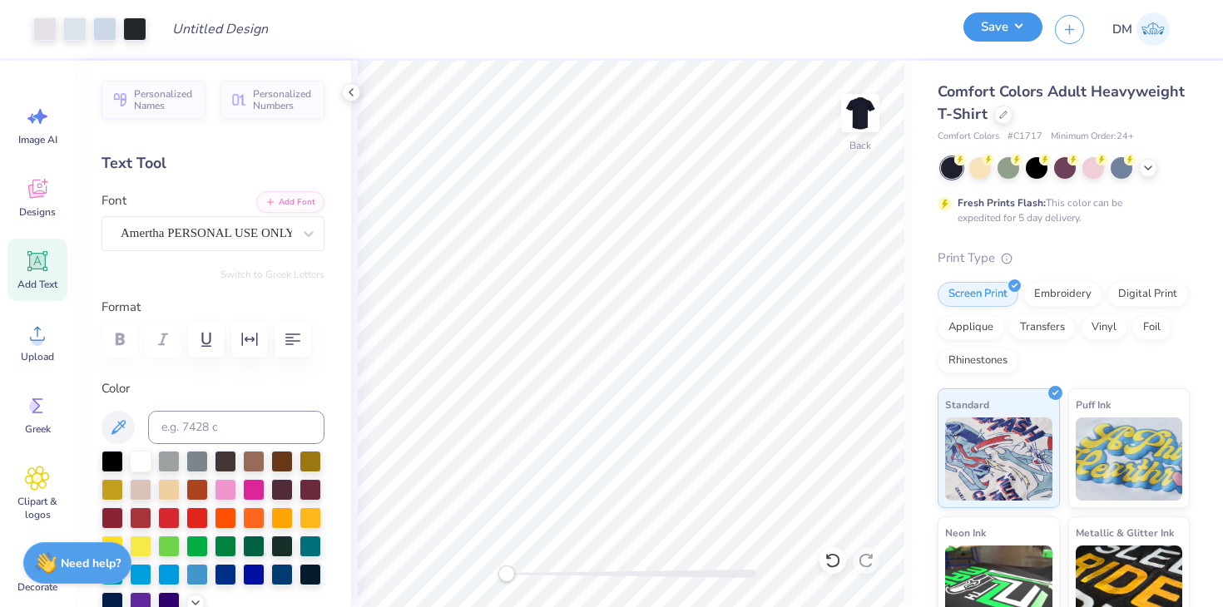
click at [1026, 30] on button "Save" at bounding box center [1002, 26] width 79 height 29
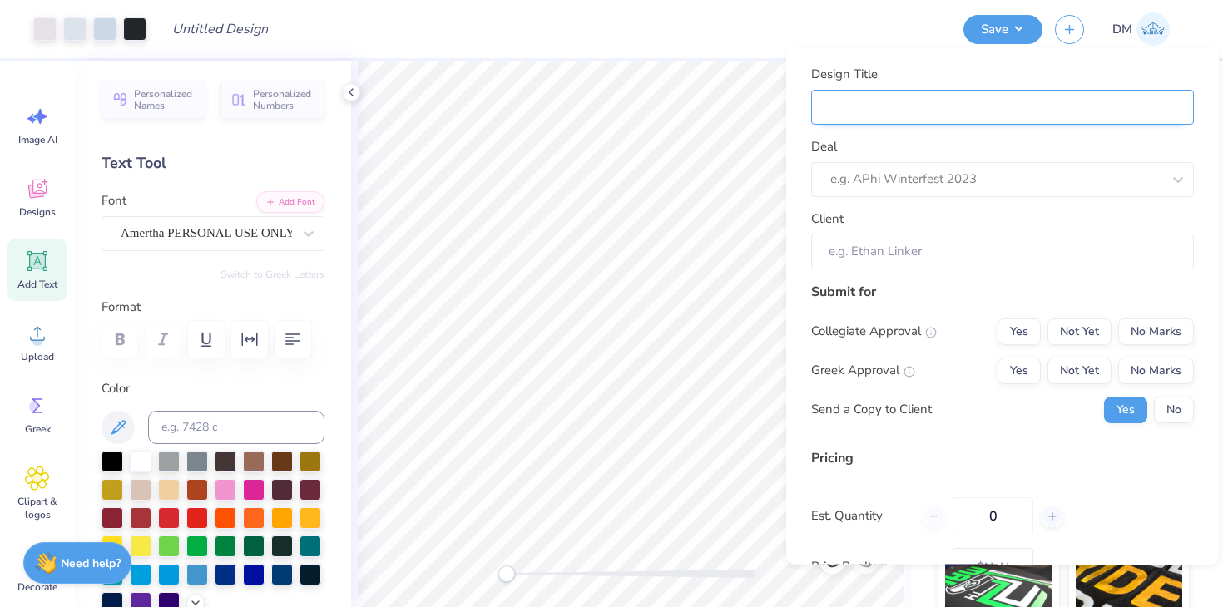
click at [1070, 112] on input "Design Title" at bounding box center [1002, 107] width 383 height 36
type input "M"
type input "Me"
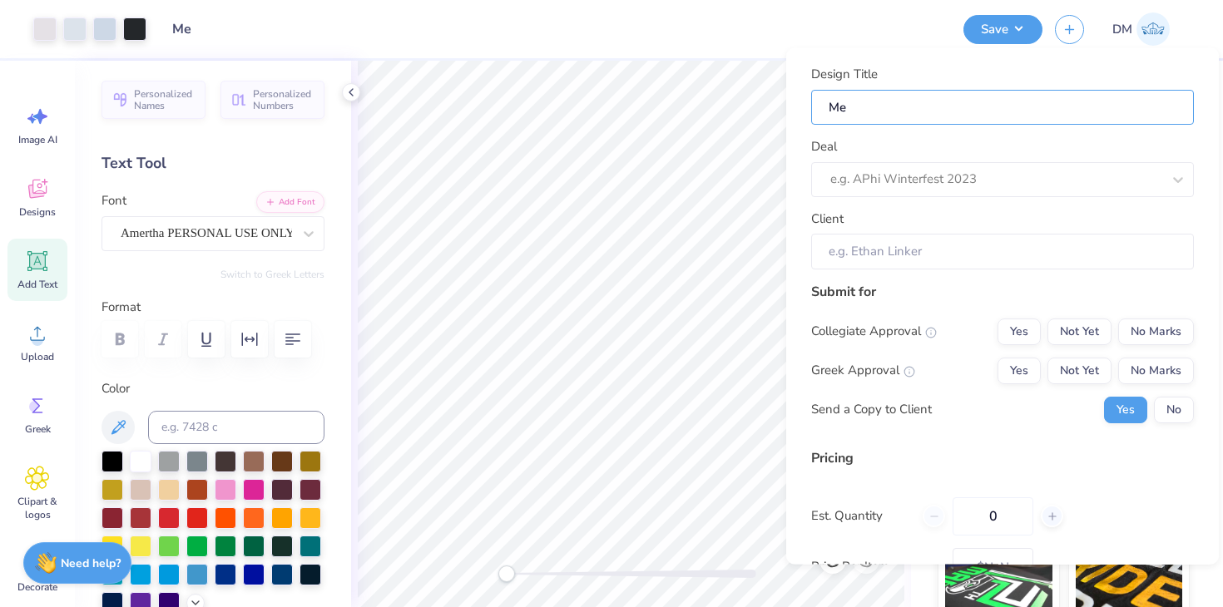
type input "Mer"
type input "Merc"
type input "Merch"
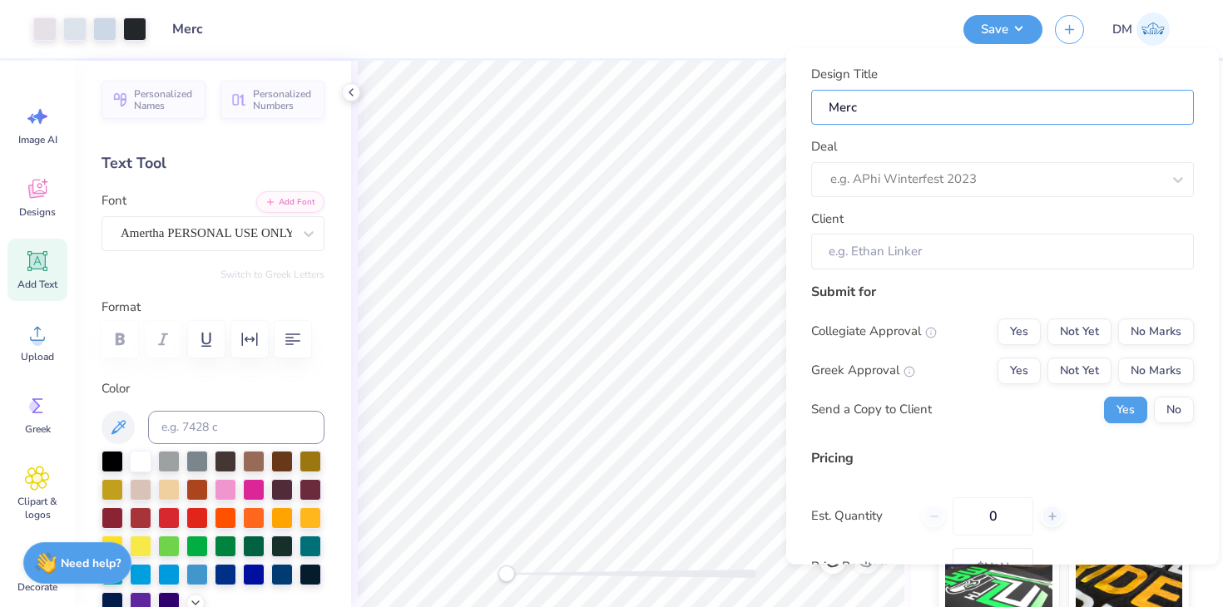
type input "Merch"
type input "Merch f"
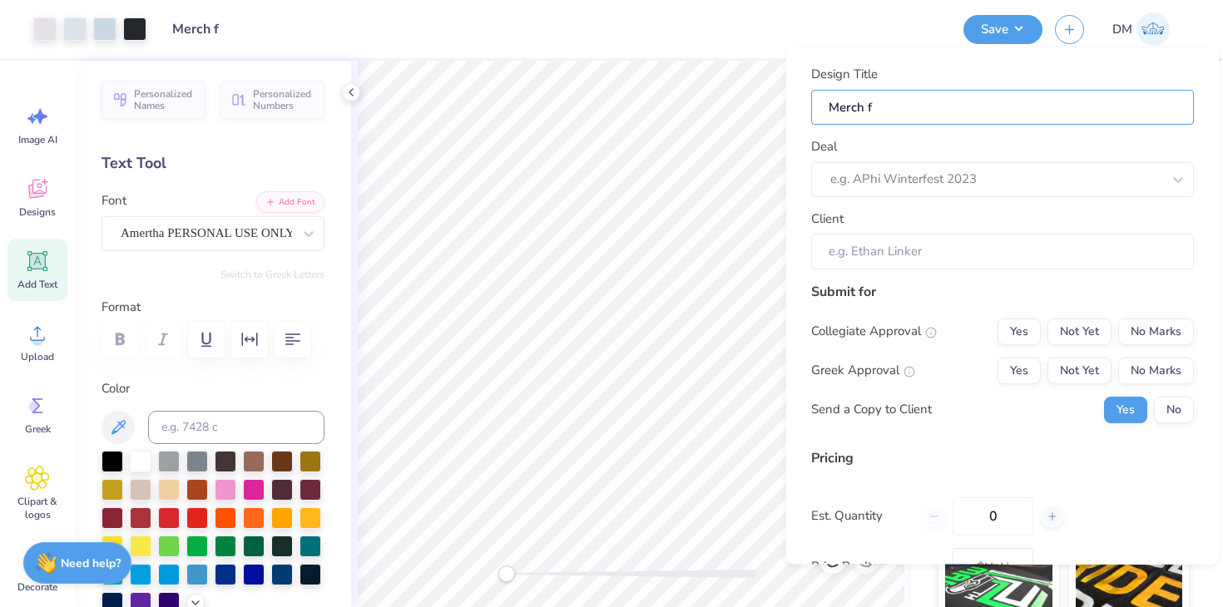
type input "Merch fo"
type input "Merch for"
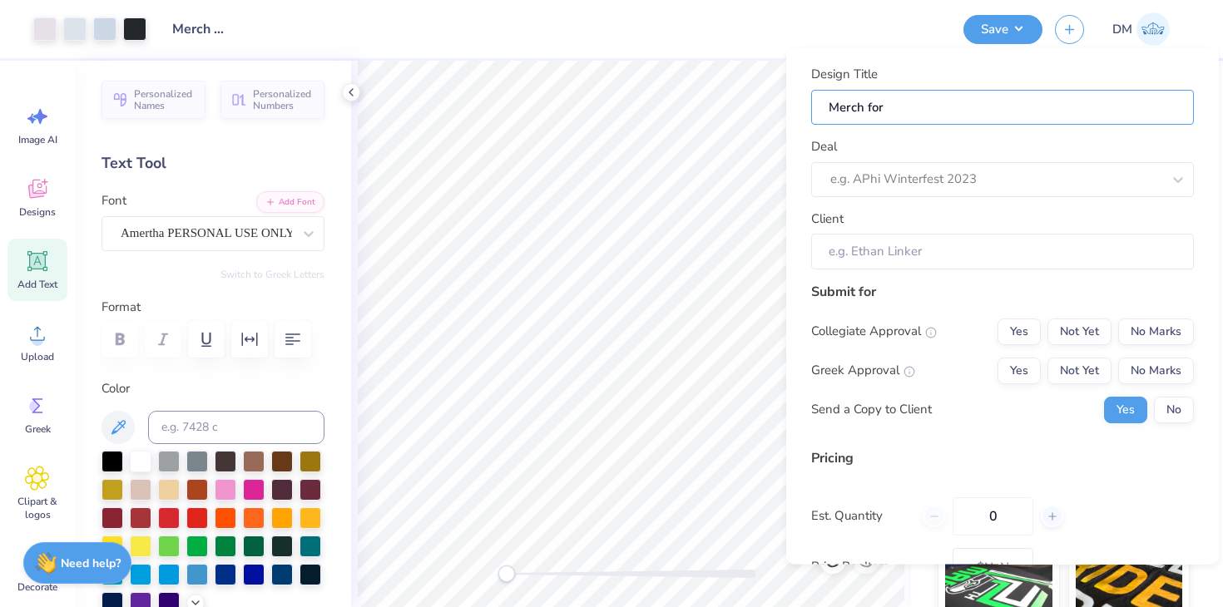
type input "Merch for"
type input "Merch for G"
type input "Merch for Ge"
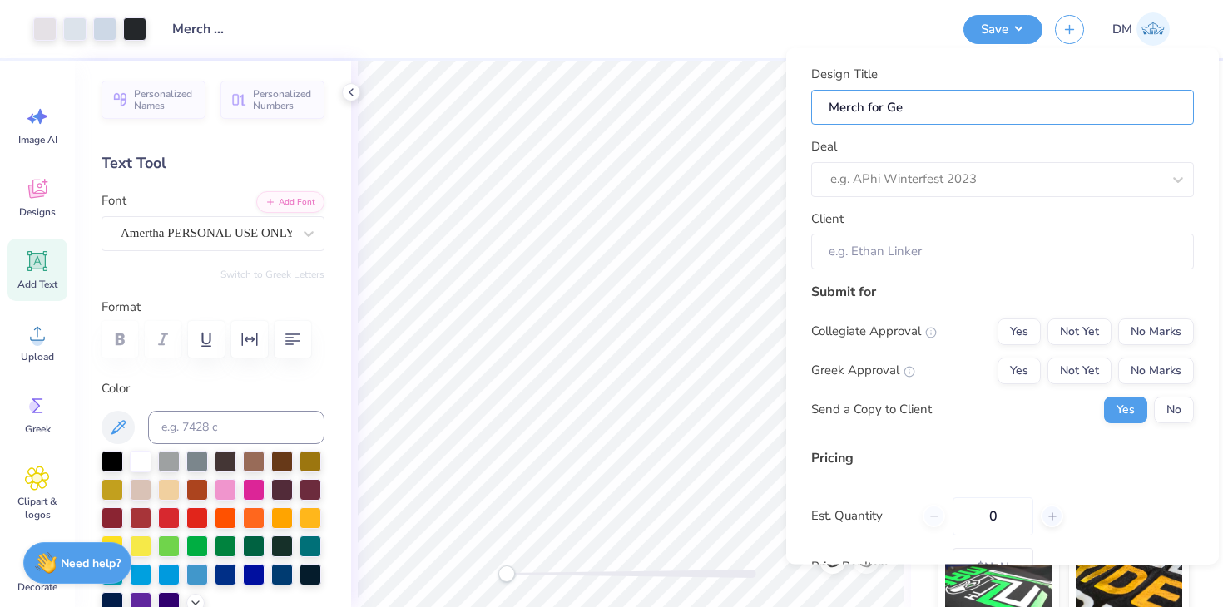
type input "Merch for Ger"
type input "Merch for Germ"
type input "Merch for Germa"
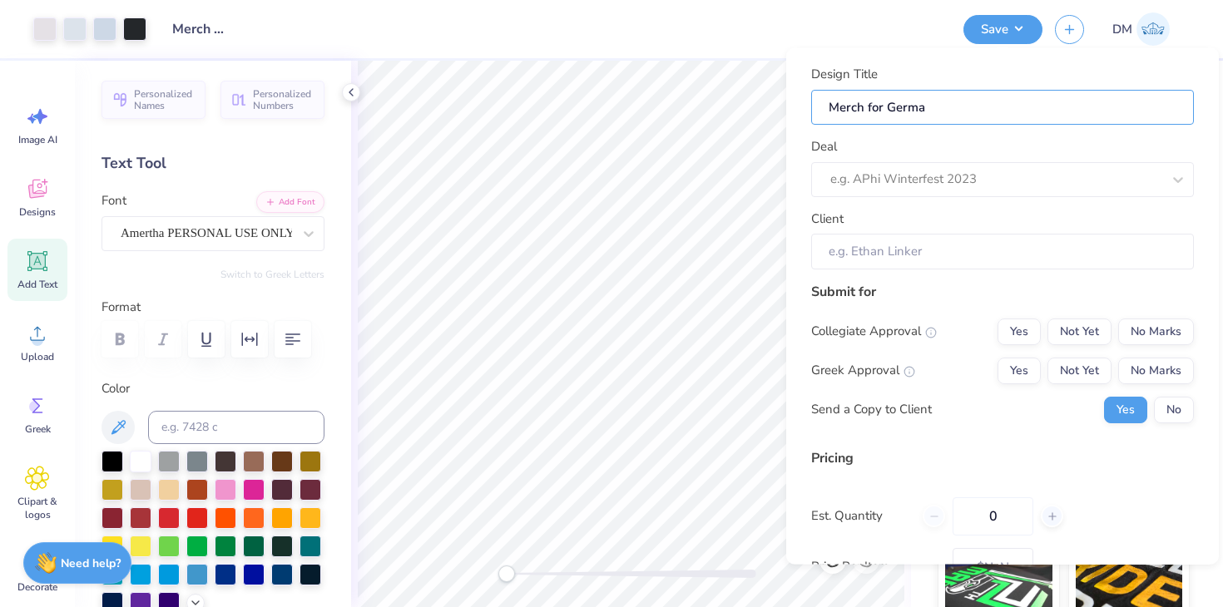
type input "Merch for German"
click at [1036, 171] on div at bounding box center [995, 179] width 331 height 22
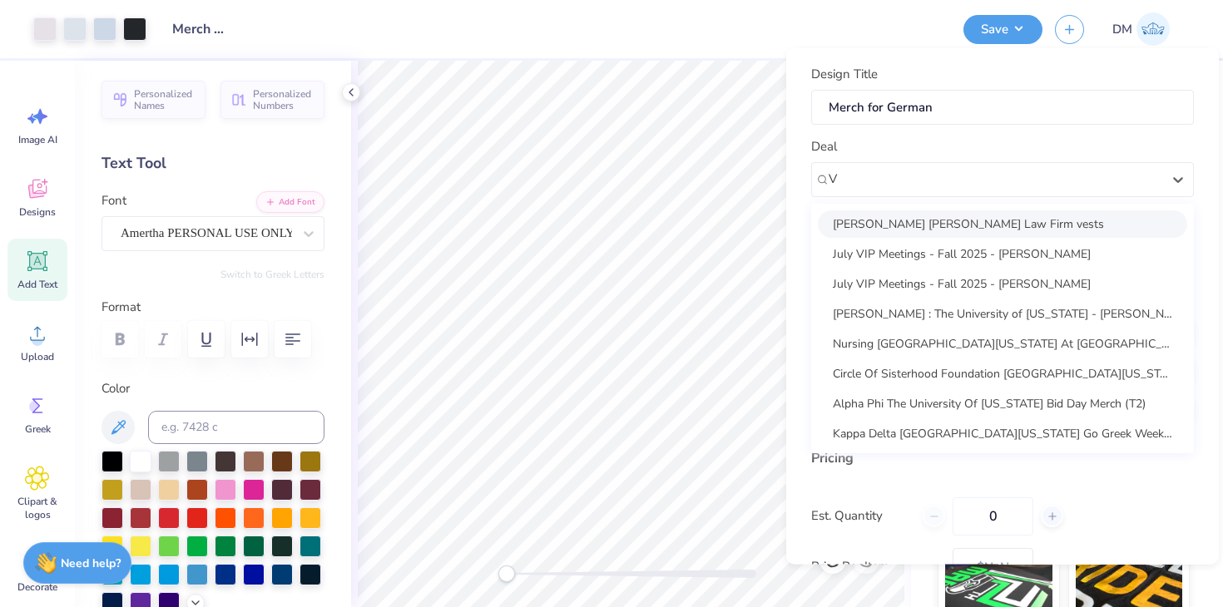
click at [1007, 225] on div "[PERSON_NAME] [PERSON_NAME] Law Firm vests" at bounding box center [1002, 223] width 369 height 27
type input "V"
type input "[PERSON_NAME]"
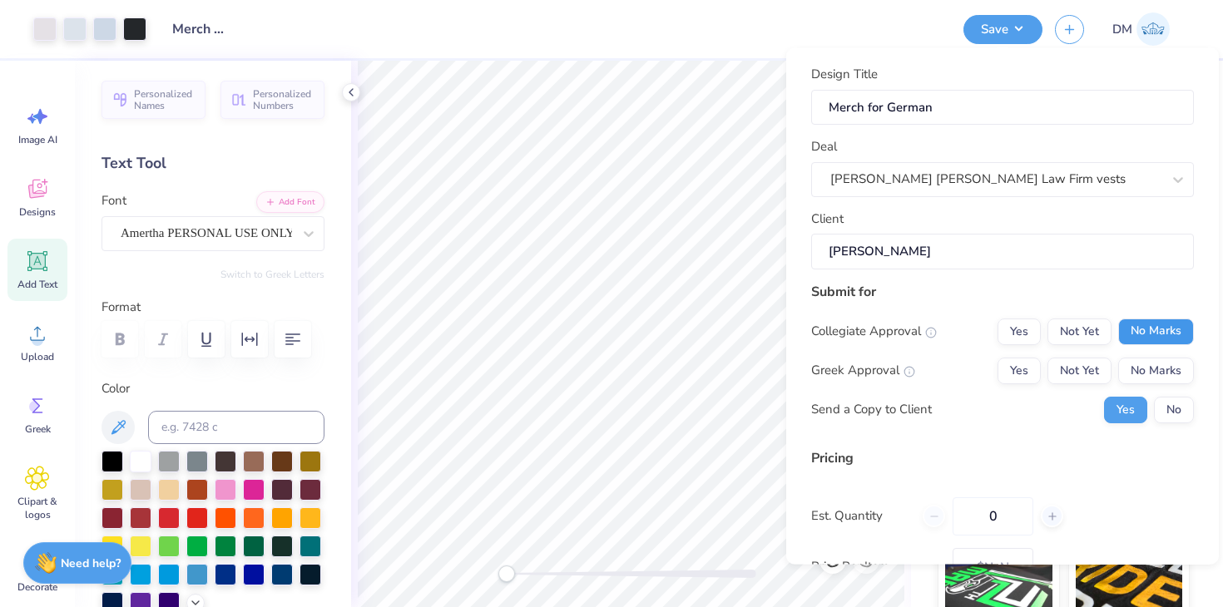
click at [1138, 322] on button "No Marks" at bounding box center [1156, 331] width 76 height 27
click at [1136, 366] on button "No Marks" at bounding box center [1156, 370] width 76 height 27
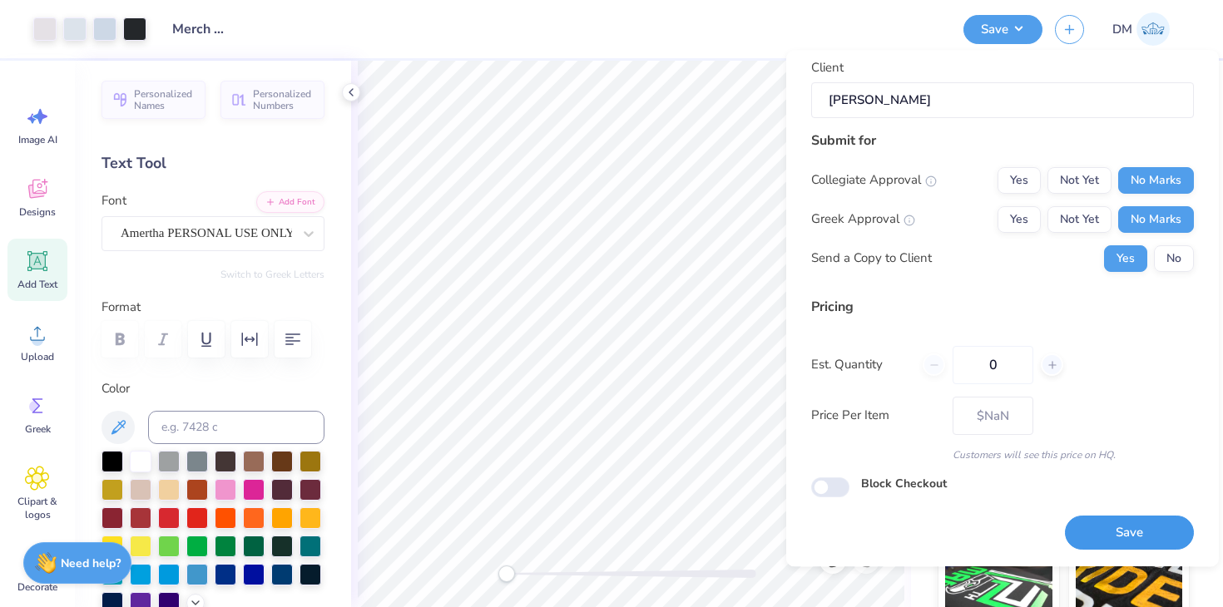
click at [1121, 541] on button "Save" at bounding box center [1129, 534] width 129 height 34
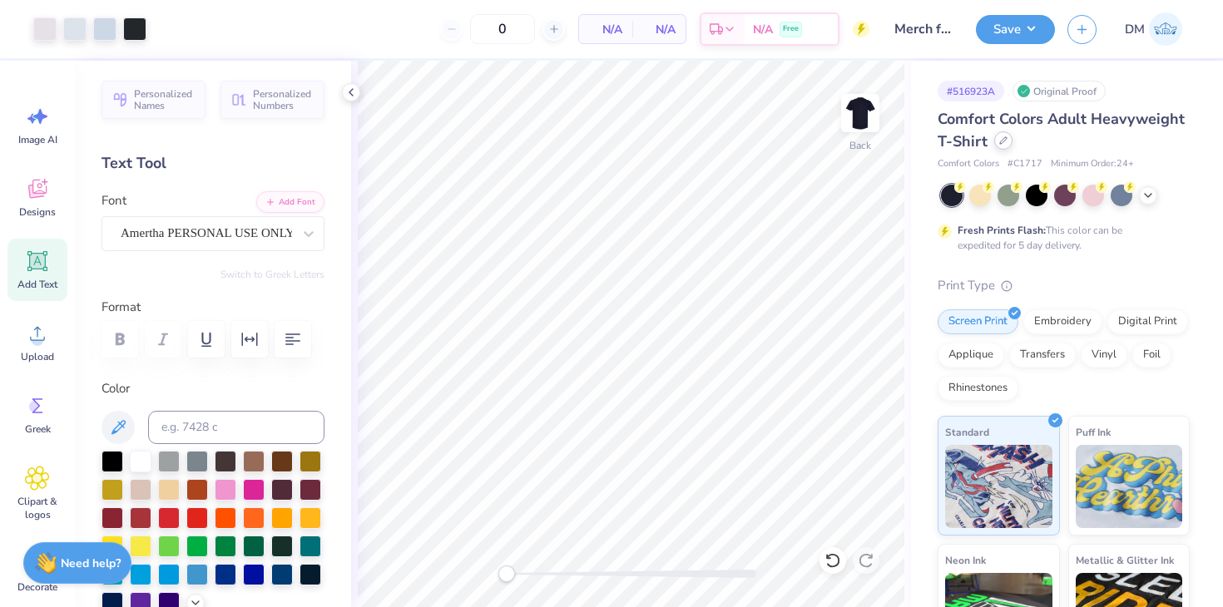
click at [1000, 146] on div at bounding box center [1003, 140] width 18 height 18
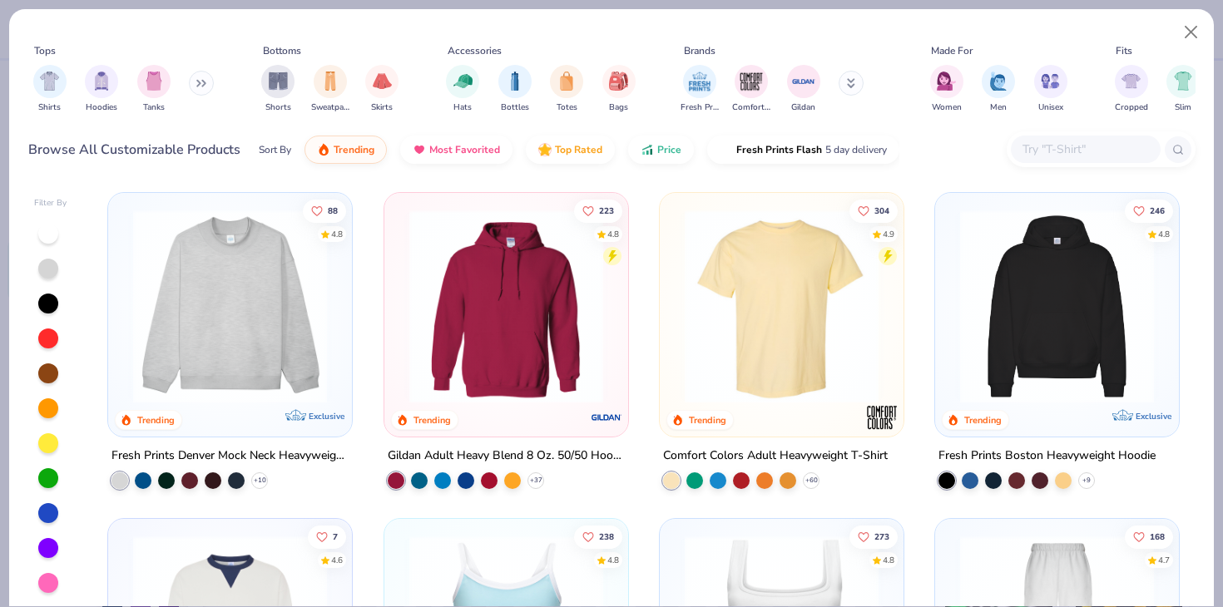
click at [1059, 147] on input "text" at bounding box center [1085, 149] width 128 height 19
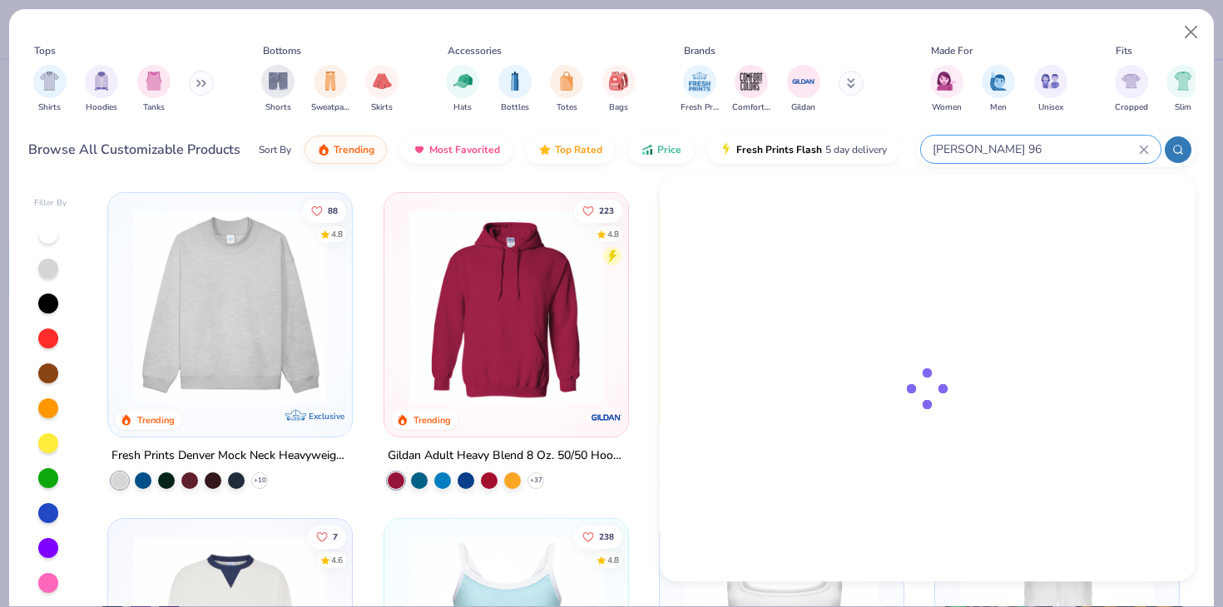
type input "[PERSON_NAME] 969"
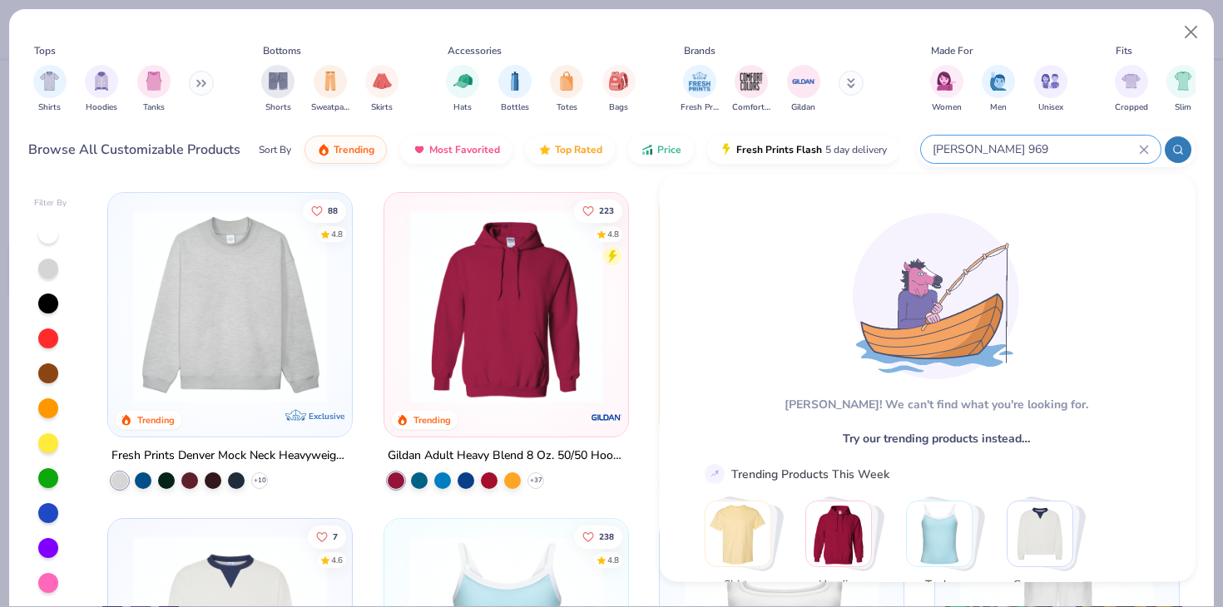
click at [1145, 145] on icon at bounding box center [1144, 150] width 10 height 10
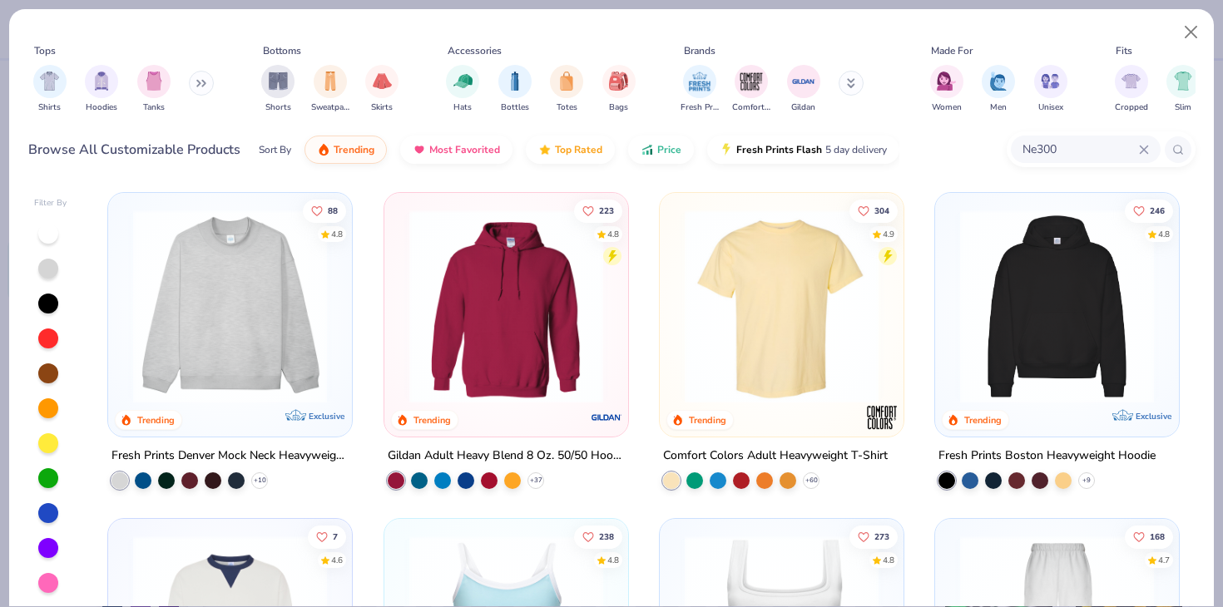
type input "Ne300"
